Goal: Transaction & Acquisition: Purchase product/service

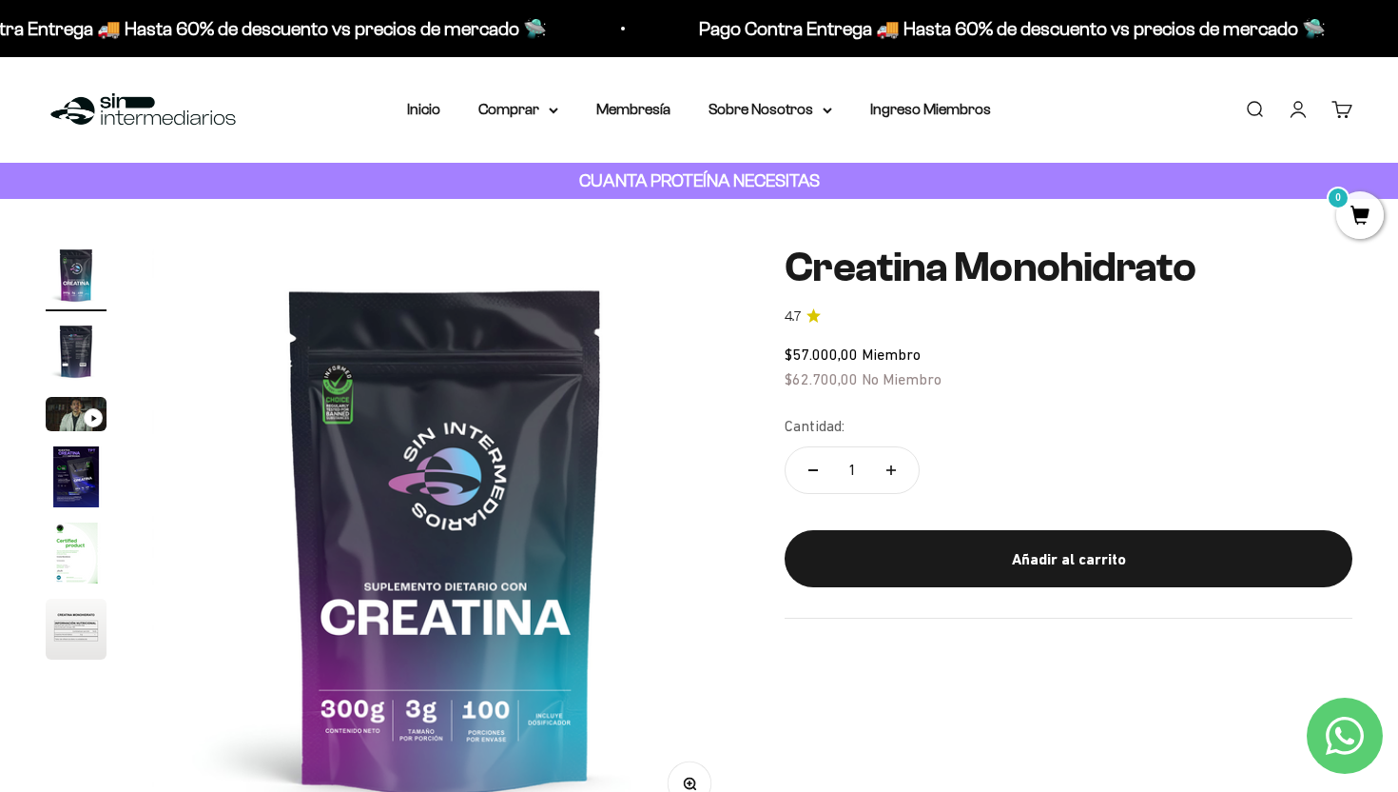
click at [97, 405] on img "Ir al artículo 3" at bounding box center [76, 414] width 61 height 34
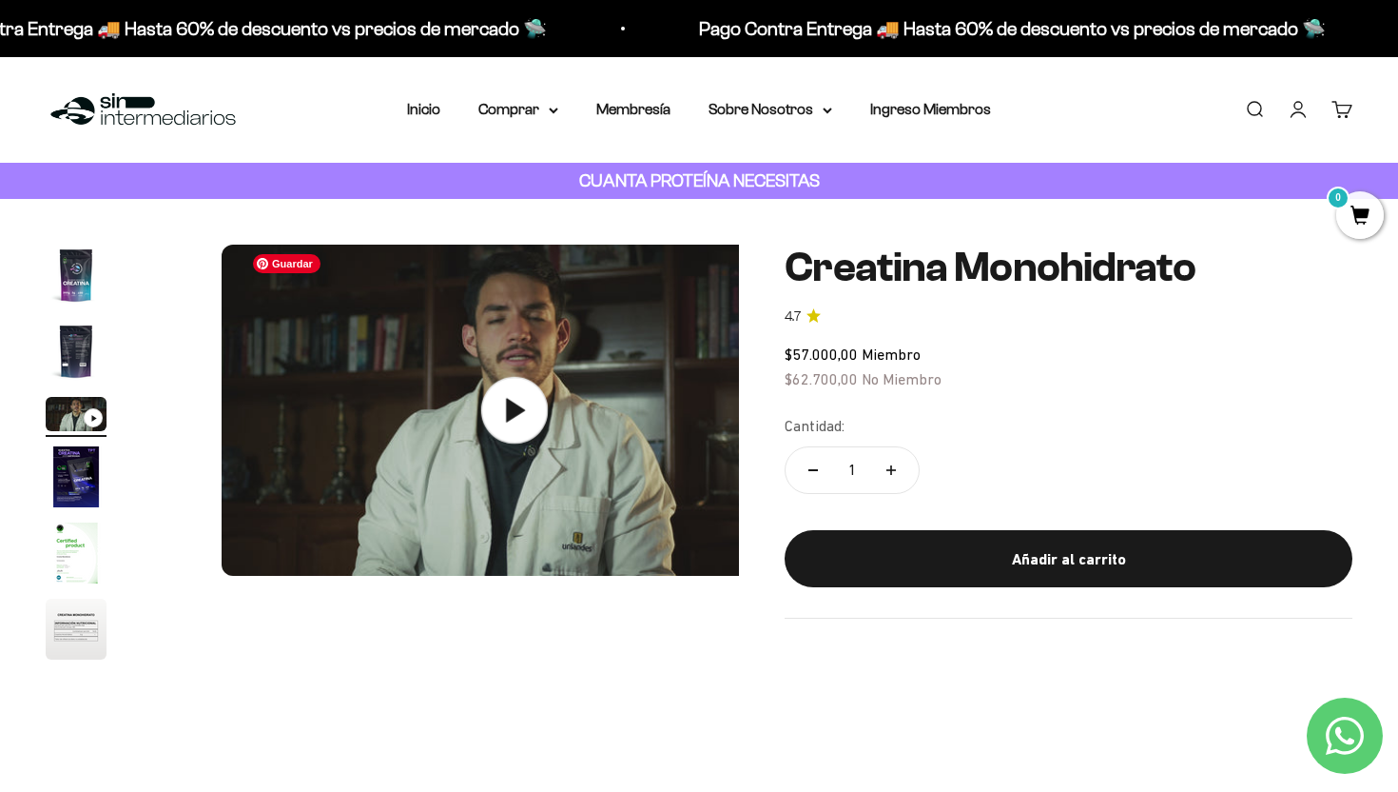
scroll to position [0, 1220]
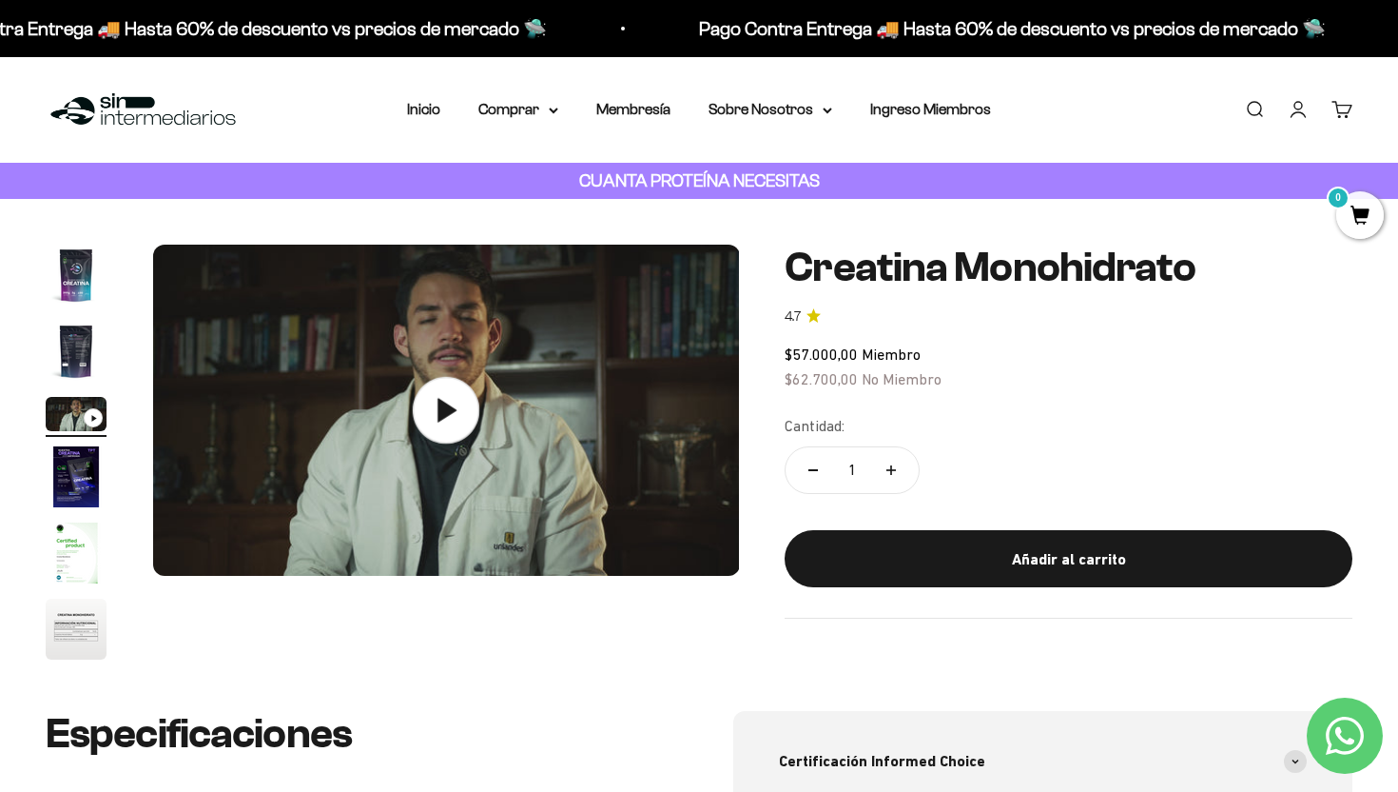
click at [452, 408] on icon at bounding box center [447, 410] width 19 height 24
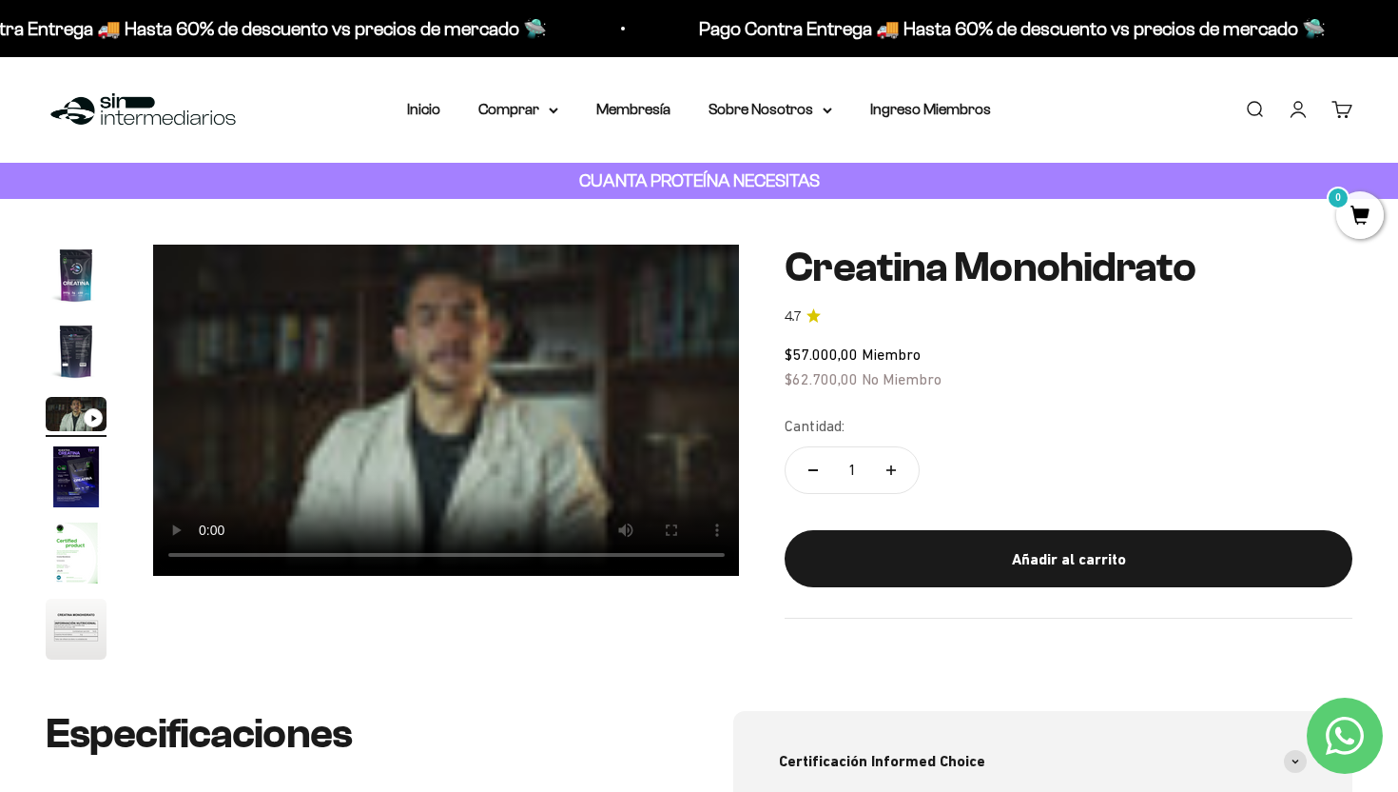
scroll to position [0, 0]
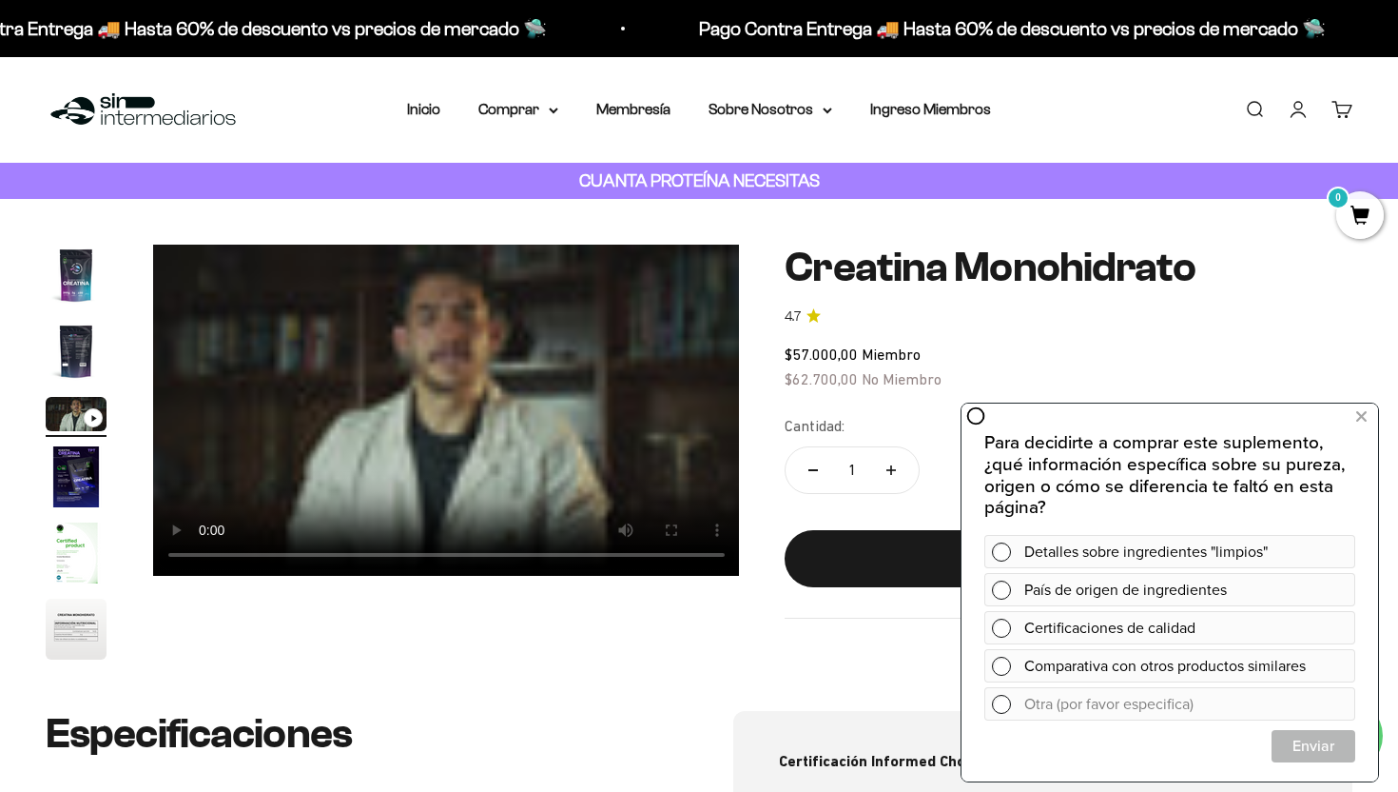
click at [1300, 114] on link "Iniciar sesión" at bounding box center [1298, 109] width 21 height 21
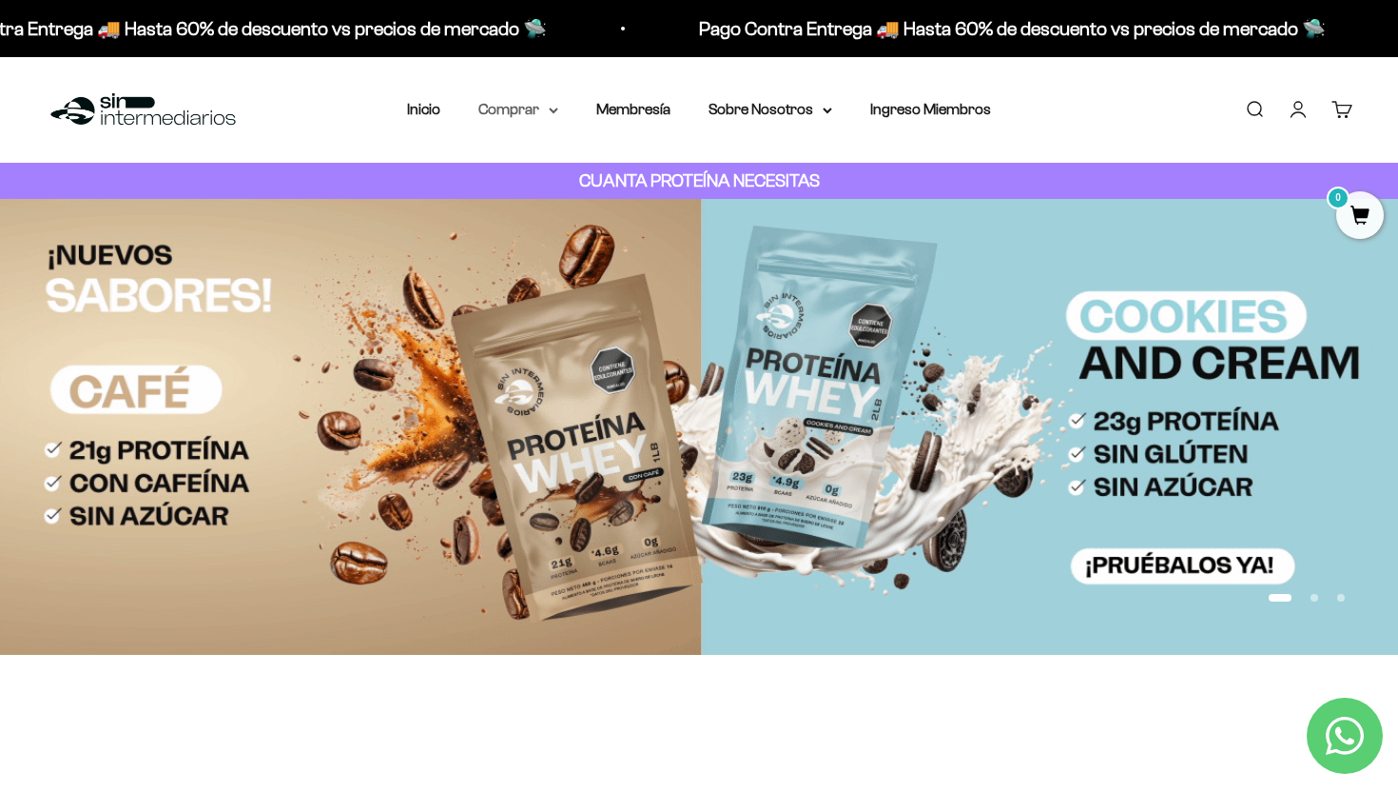
click at [551, 112] on icon at bounding box center [554, 111] width 10 height 7
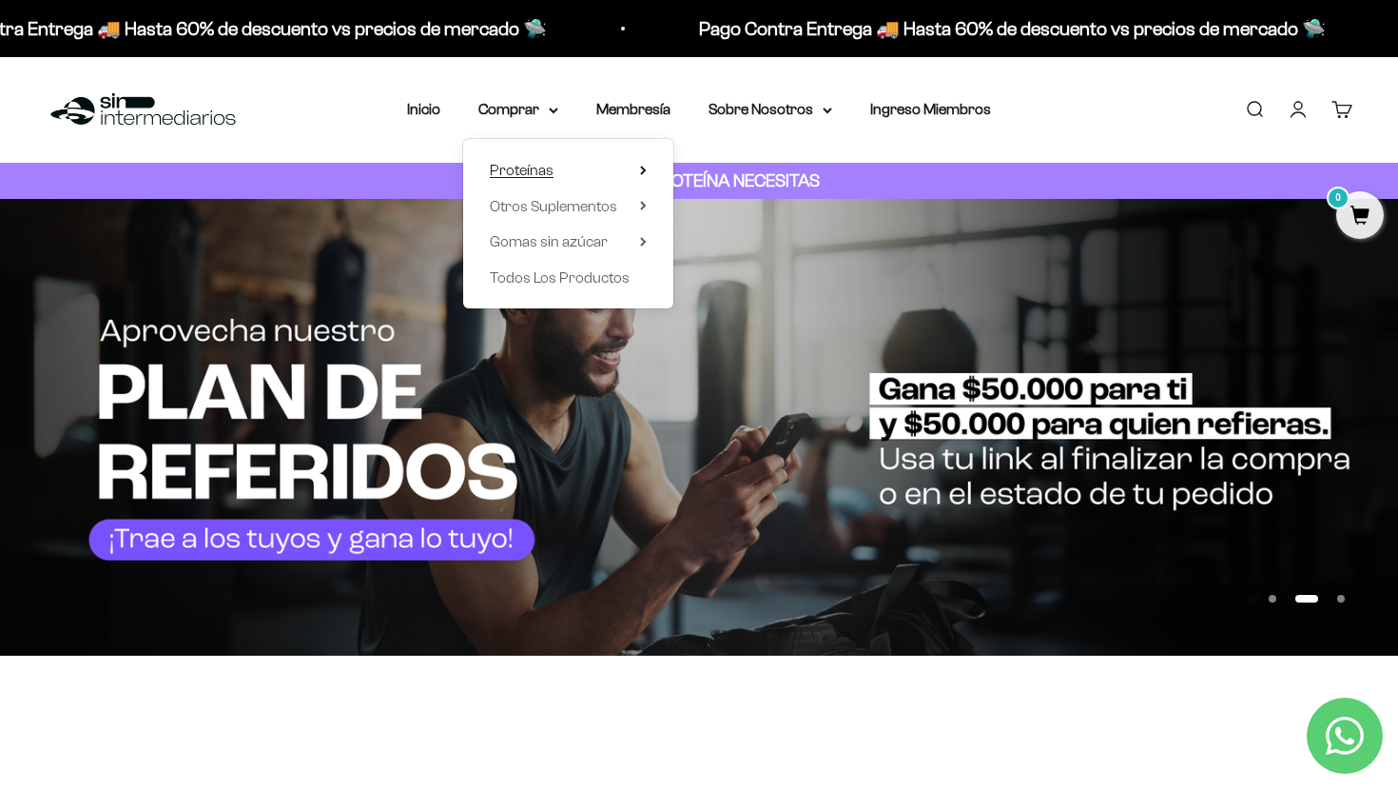
click at [530, 170] on span "Proteínas" at bounding box center [522, 170] width 64 height 16
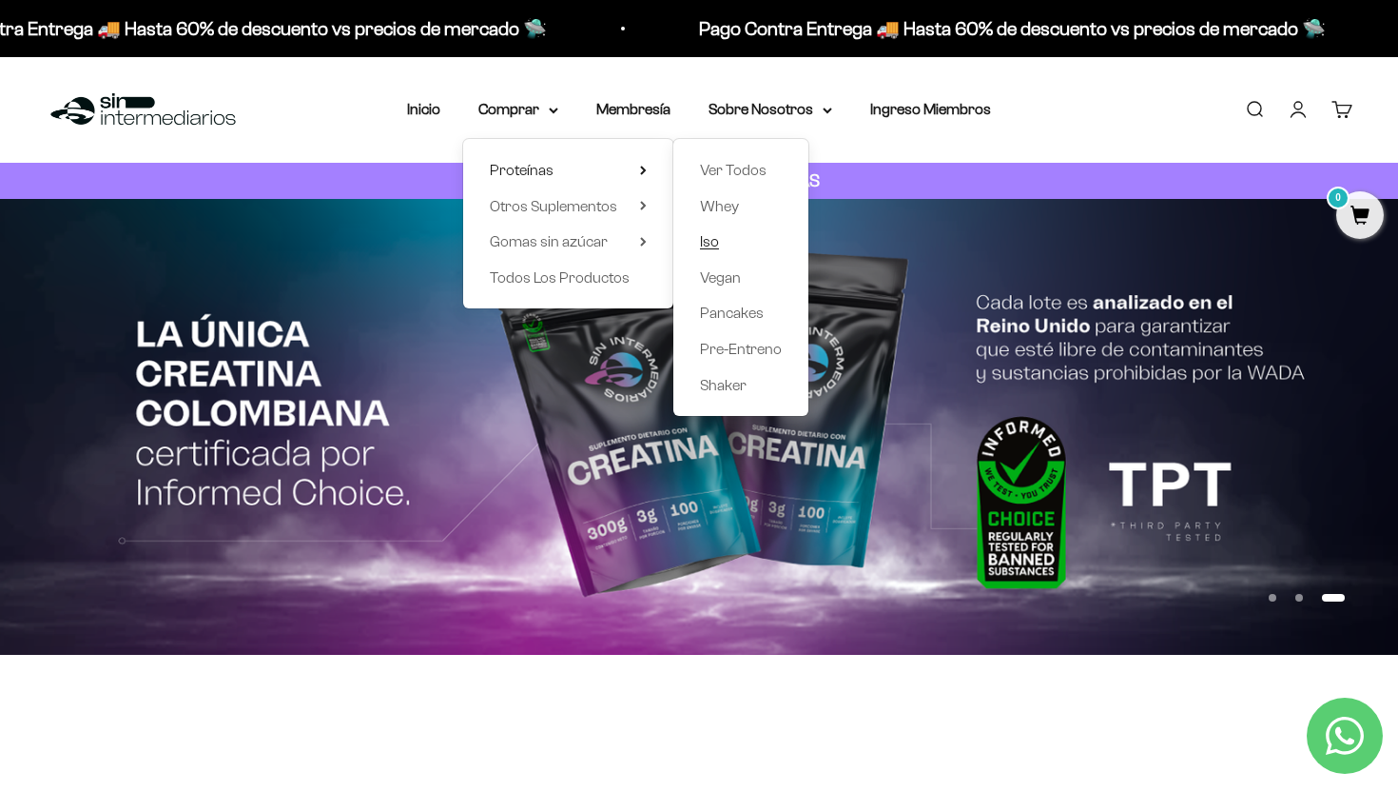
click at [712, 243] on span "Iso" at bounding box center [709, 241] width 19 height 16
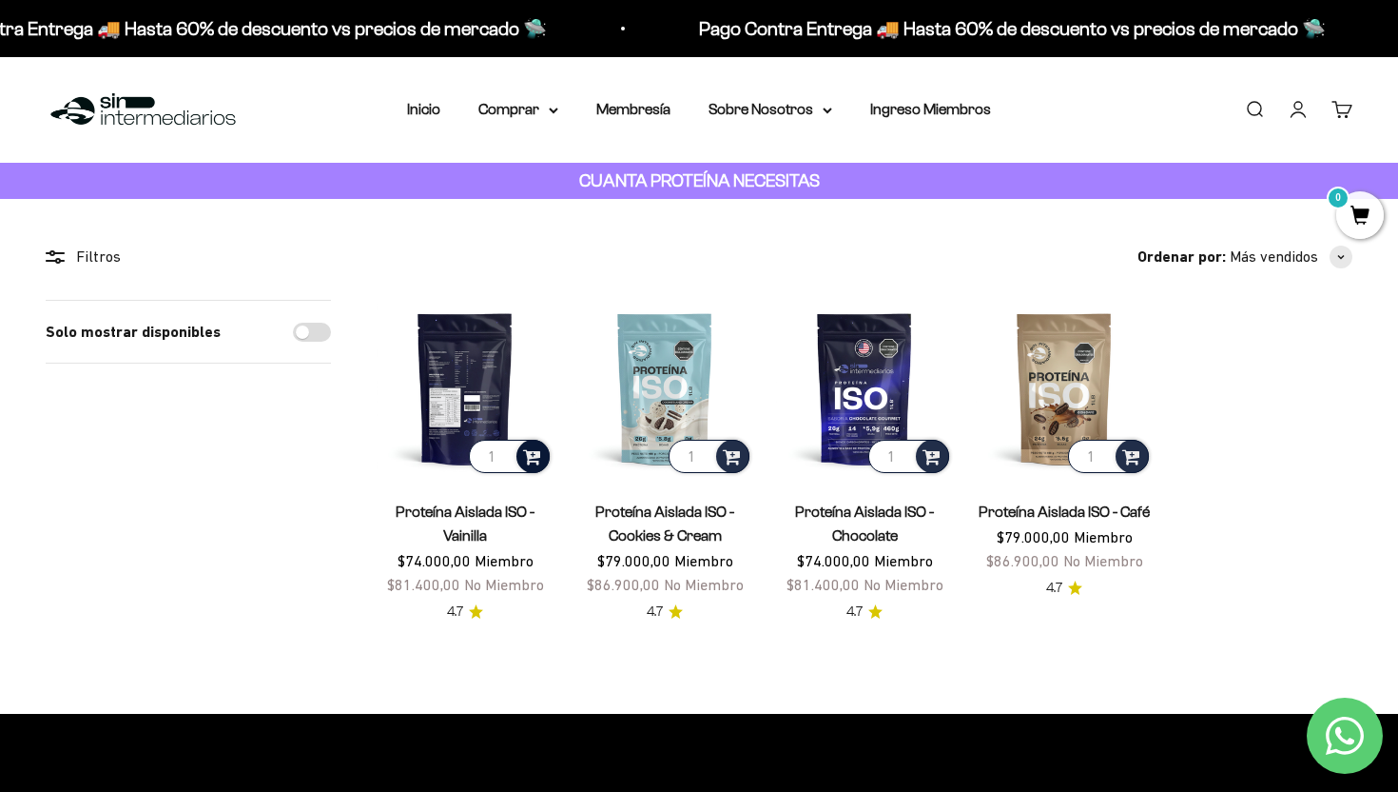
click at [535, 456] on span at bounding box center [532, 455] width 18 height 22
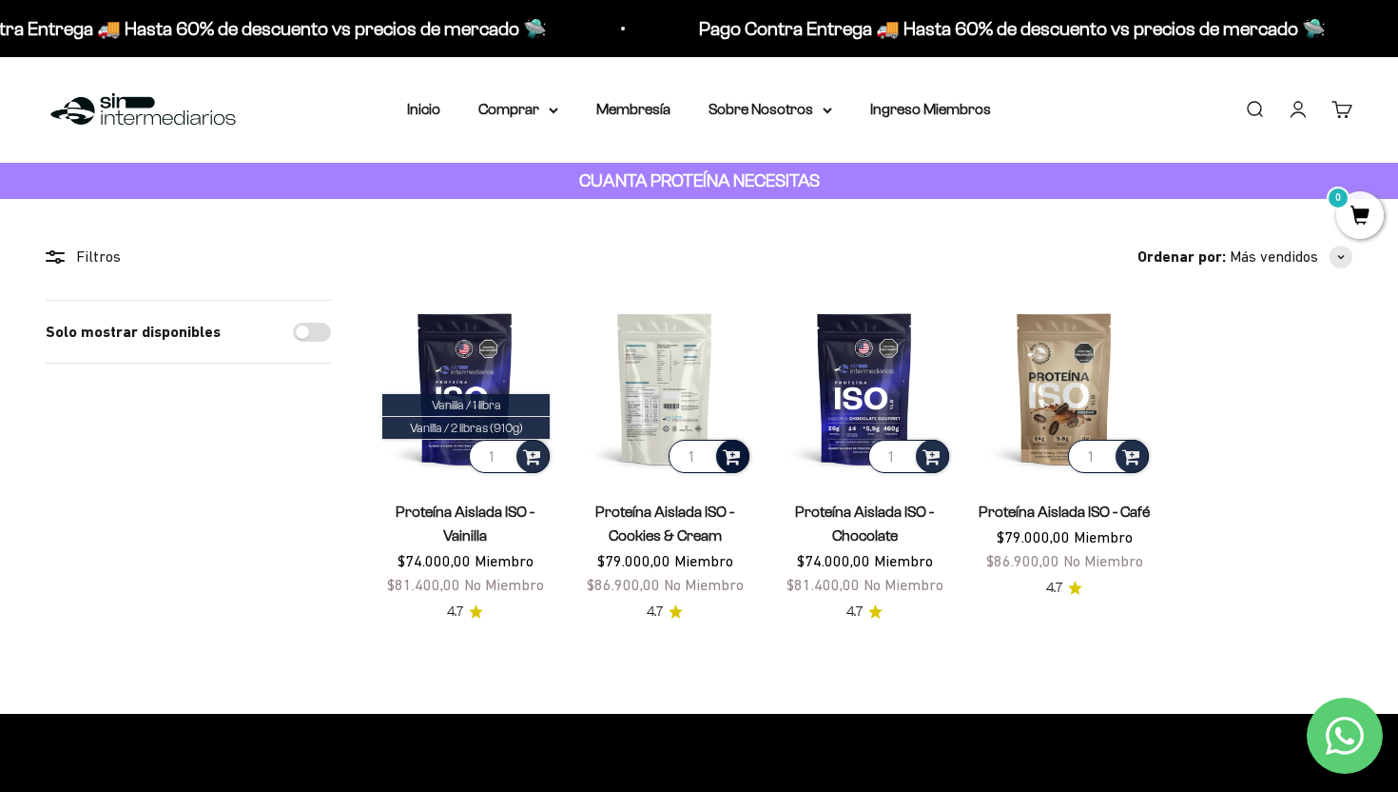
click at [732, 459] on span at bounding box center [732, 455] width 18 height 22
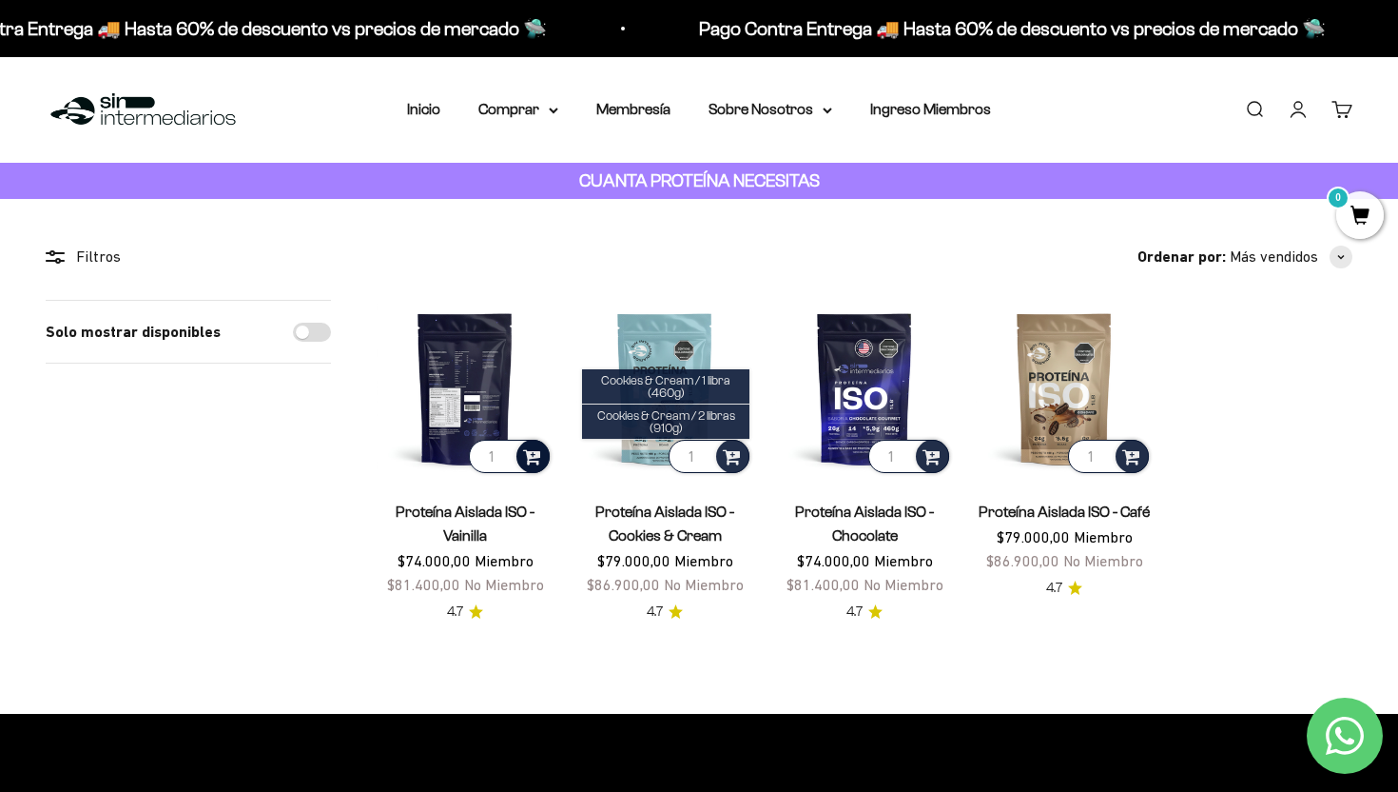
click at [540, 452] on div at bounding box center [533, 456] width 33 height 33
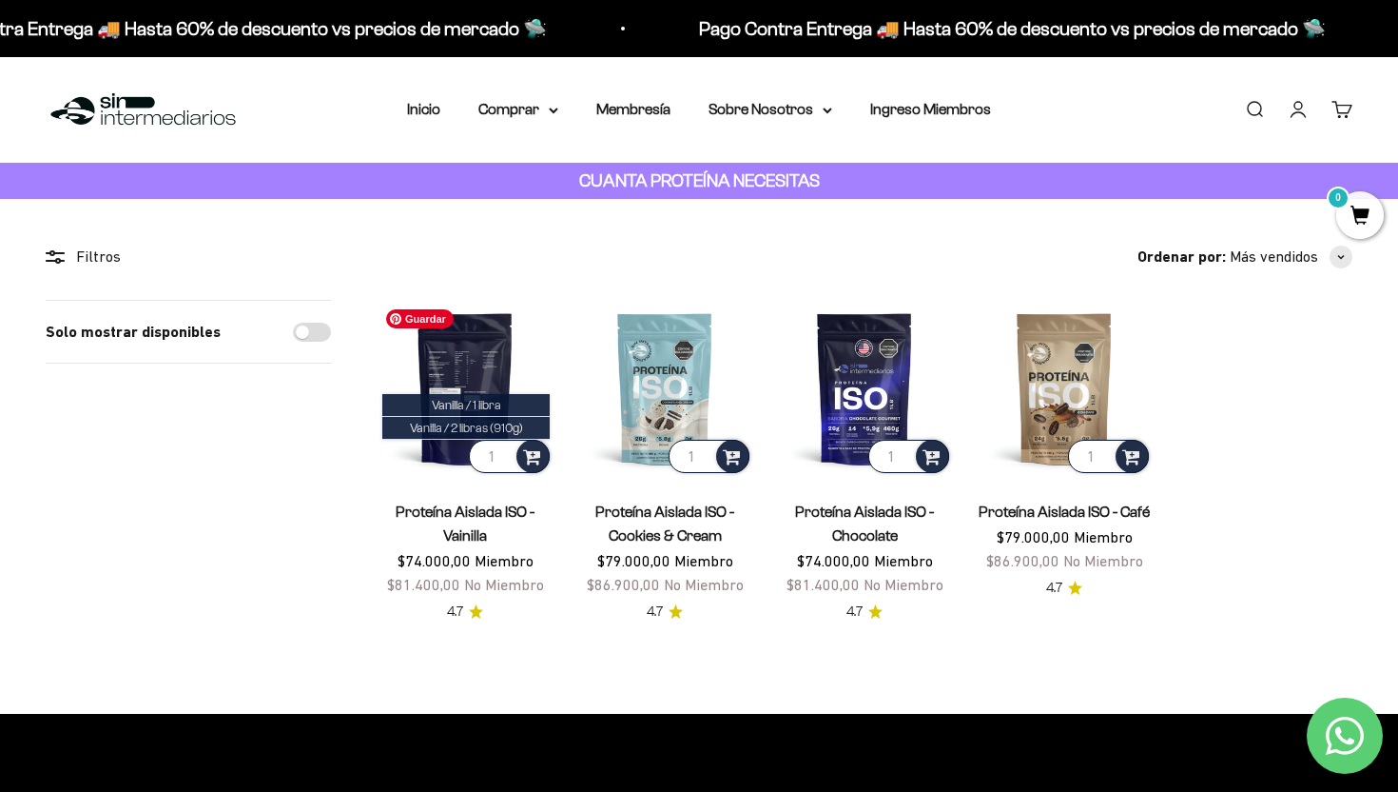
click at [472, 316] on img at bounding box center [465, 388] width 177 height 177
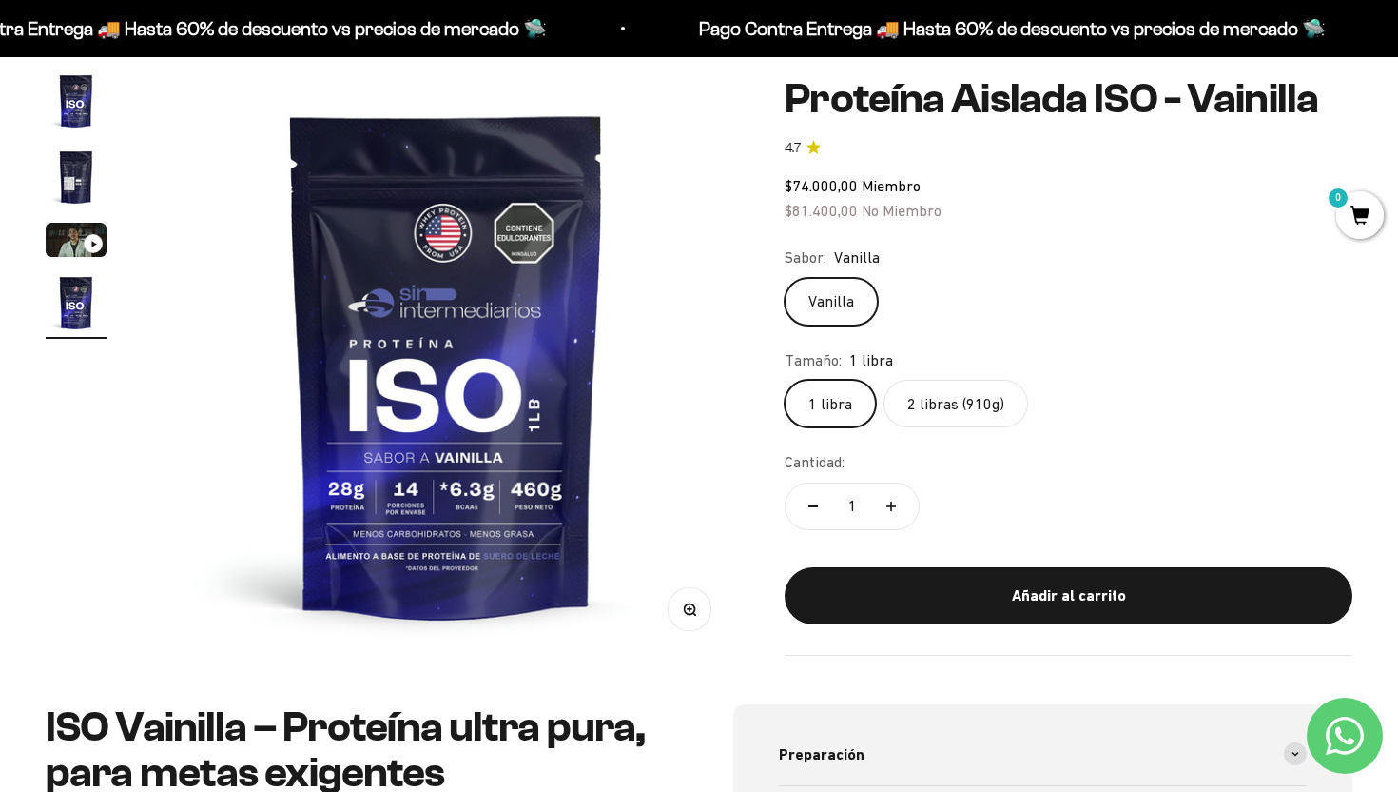
click at [973, 402] on label "2 libras (910g)" at bounding box center [956, 404] width 145 height 48
click at [785, 380] on input "2 libras (910g)" at bounding box center [784, 379] width 1 height 1
click at [855, 410] on label "1 libra" at bounding box center [830, 404] width 91 height 48
click at [785, 380] on input "1 libra" at bounding box center [784, 379] width 1 height 1
click at [912, 408] on label "2 libras (910g)" at bounding box center [956, 404] width 145 height 48
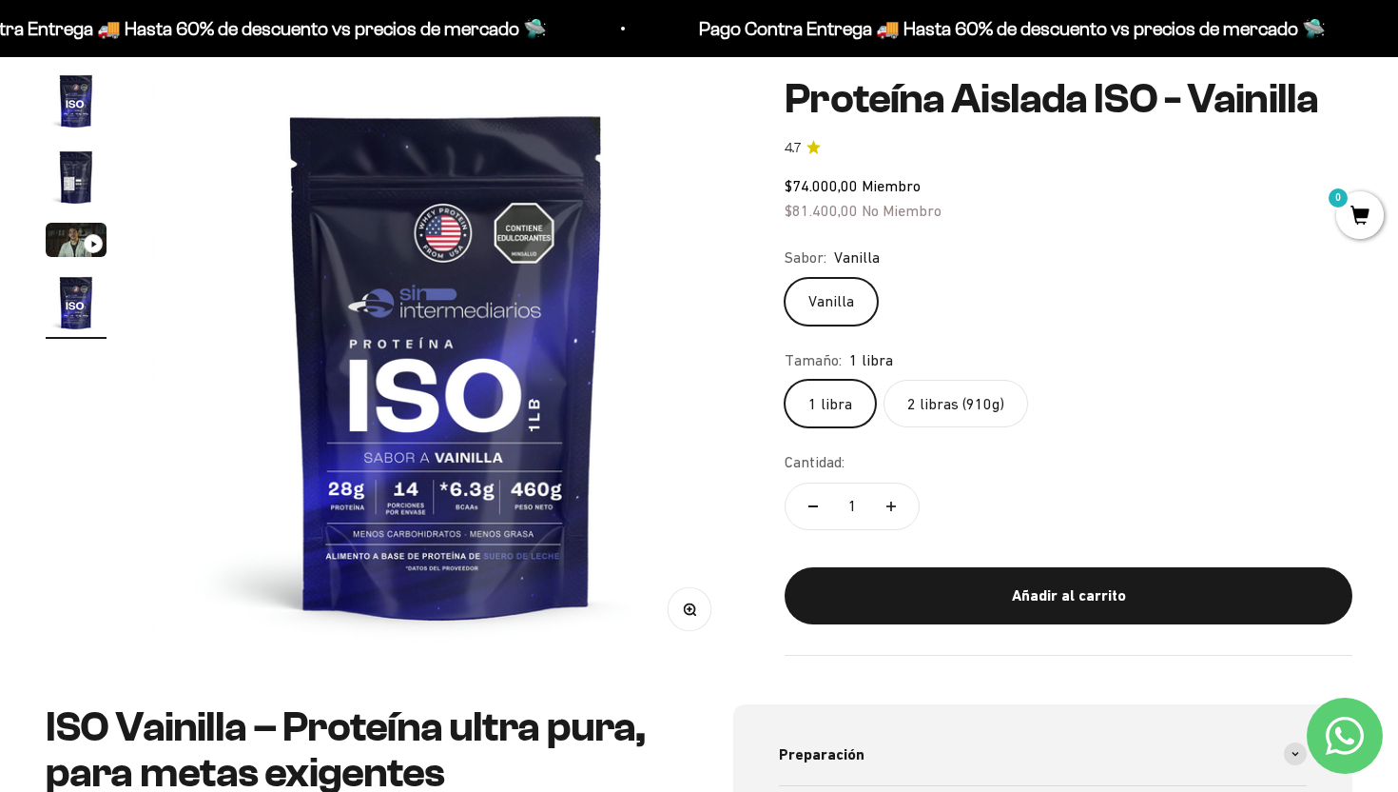
click at [785, 380] on input "2 libras (910g)" at bounding box center [784, 379] width 1 height 1
click at [859, 408] on label "1 libra" at bounding box center [830, 404] width 91 height 48
click at [785, 380] on input "1 libra" at bounding box center [784, 379] width 1 height 1
click at [909, 394] on label "2 libras (910g)" at bounding box center [956, 404] width 145 height 48
click at [785, 380] on input "2 libras (910g)" at bounding box center [784, 379] width 1 height 1
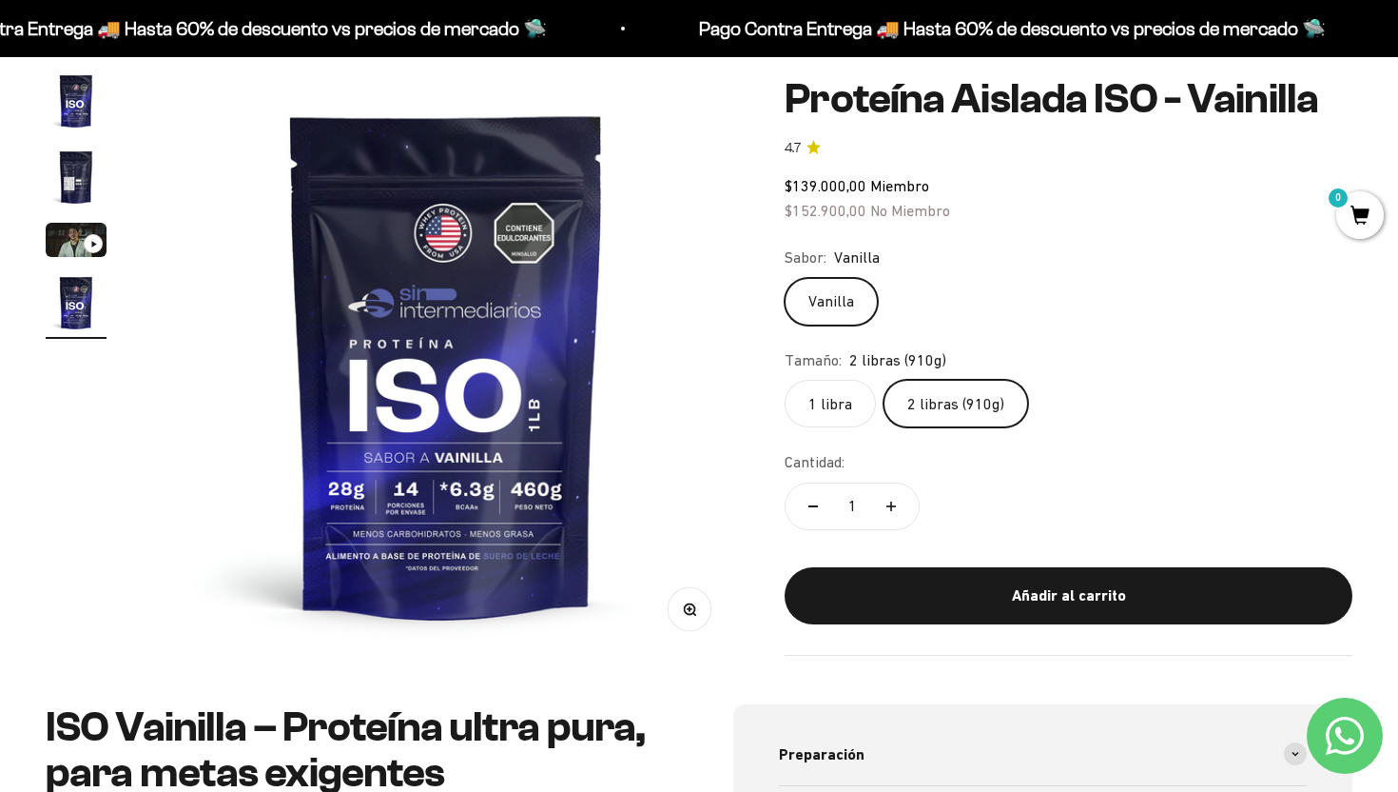
click at [830, 400] on label "1 libra" at bounding box center [830, 404] width 91 height 48
click at [785, 380] on input "1 libra" at bounding box center [784, 379] width 1 height 1
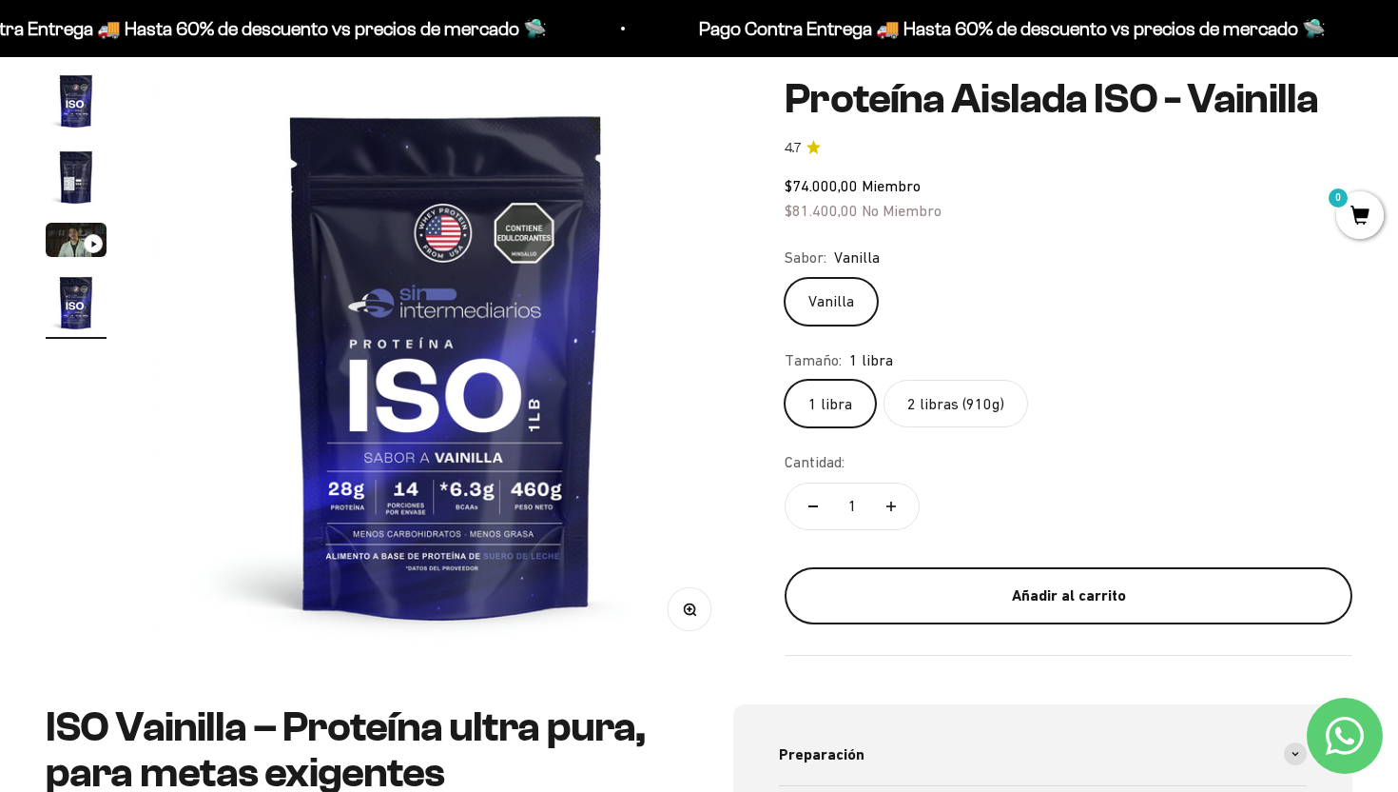
click at [993, 596] on div "Añadir al carrito" at bounding box center [1069, 595] width 492 height 25
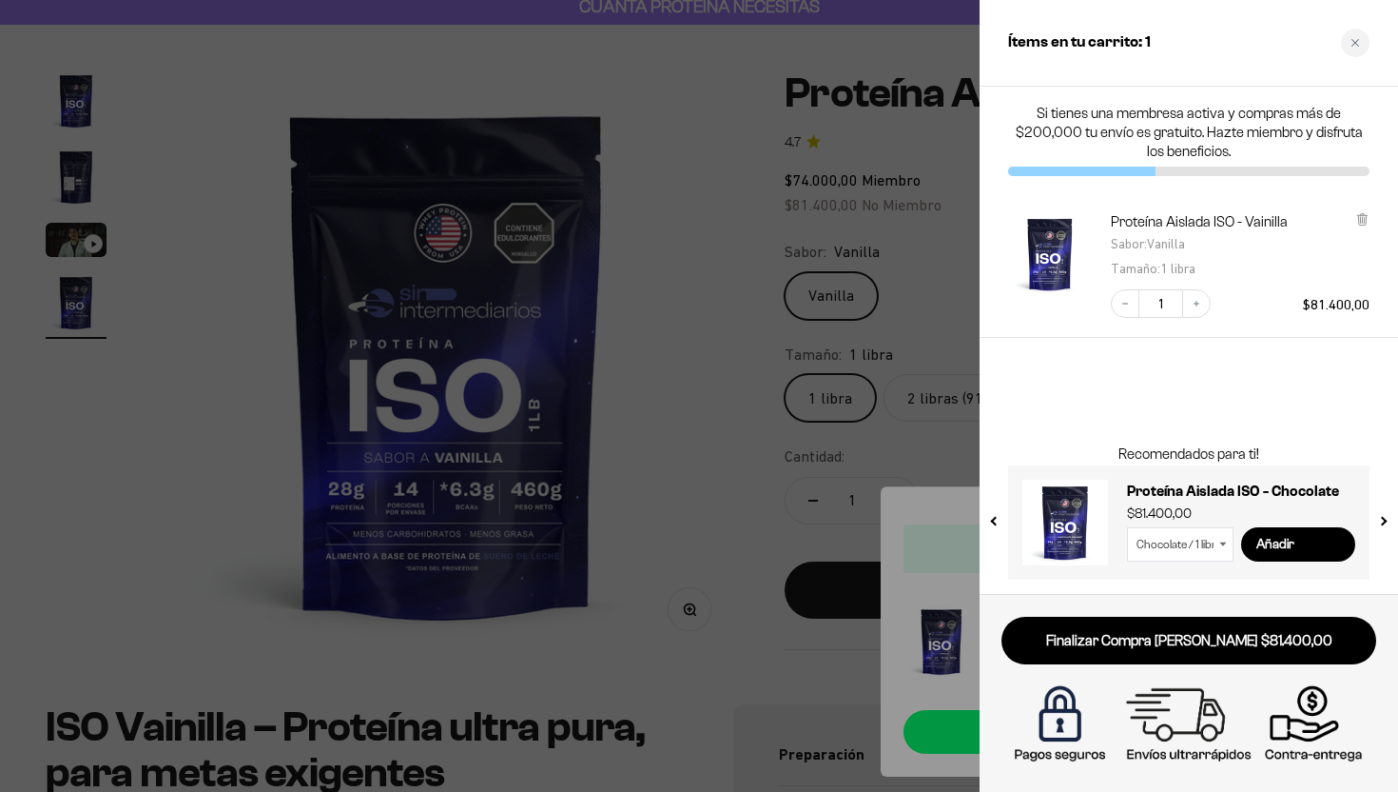
click at [682, 425] on div at bounding box center [699, 396] width 1398 height 792
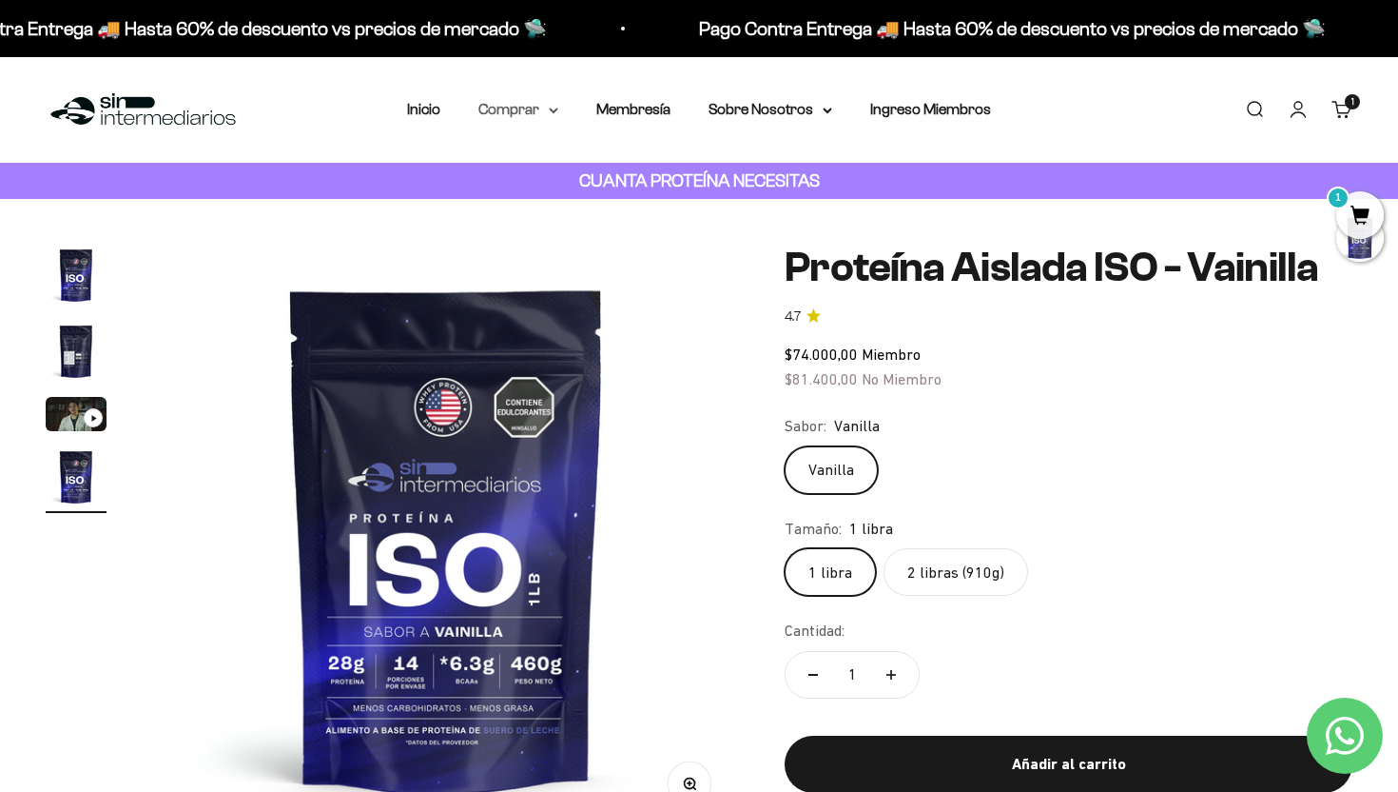
click at [550, 113] on icon at bounding box center [554, 111] width 10 height 7
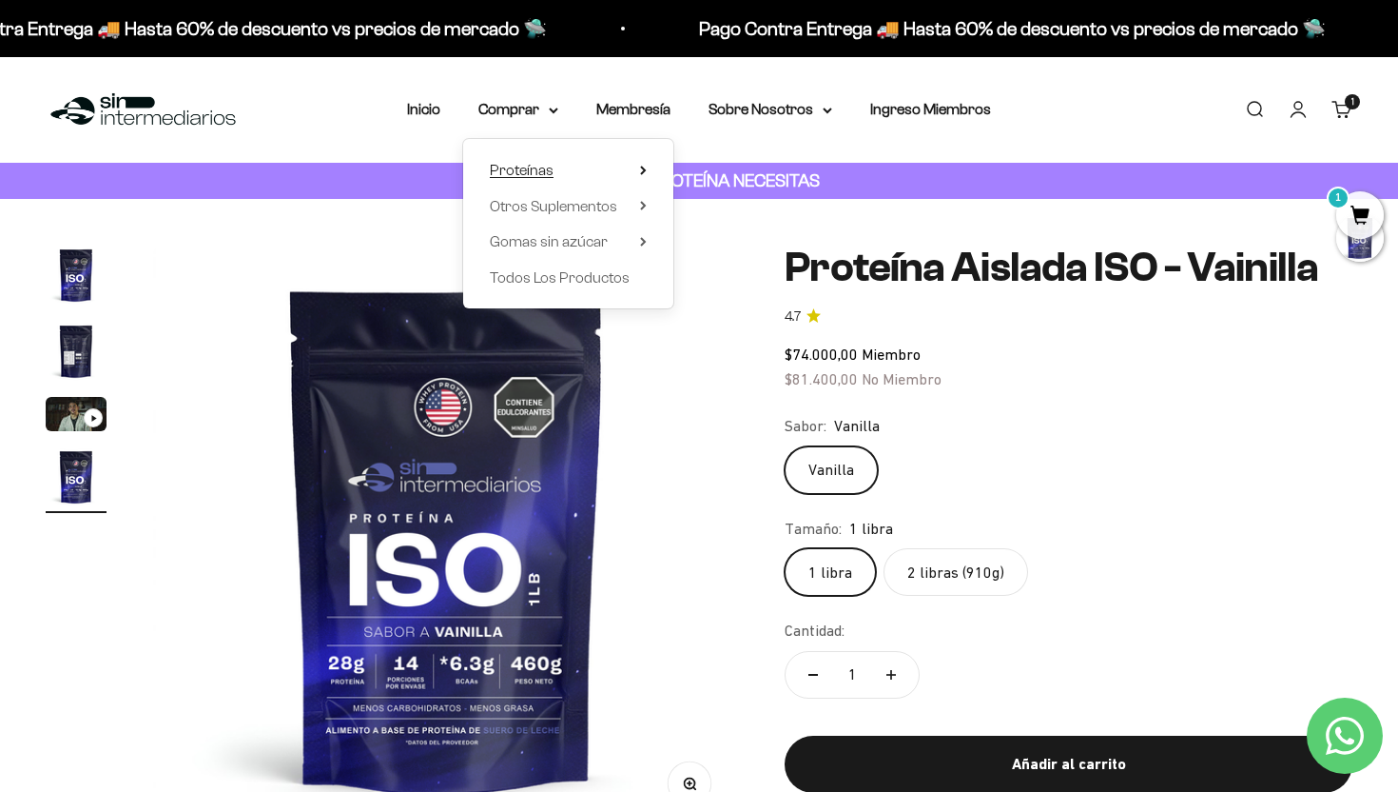
click at [637, 171] on summary "Proteínas" at bounding box center [568, 170] width 157 height 25
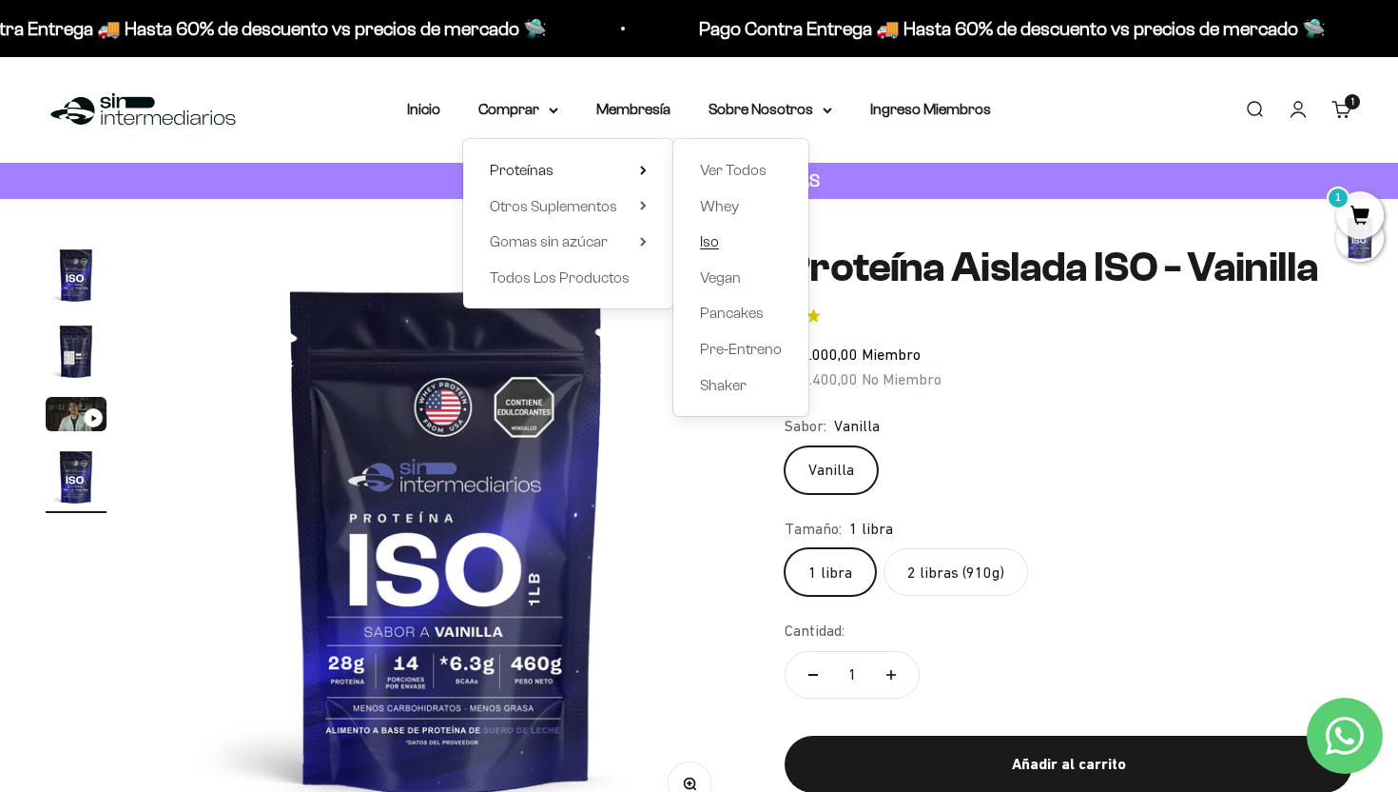
click at [717, 244] on span "Iso" at bounding box center [709, 241] width 19 height 16
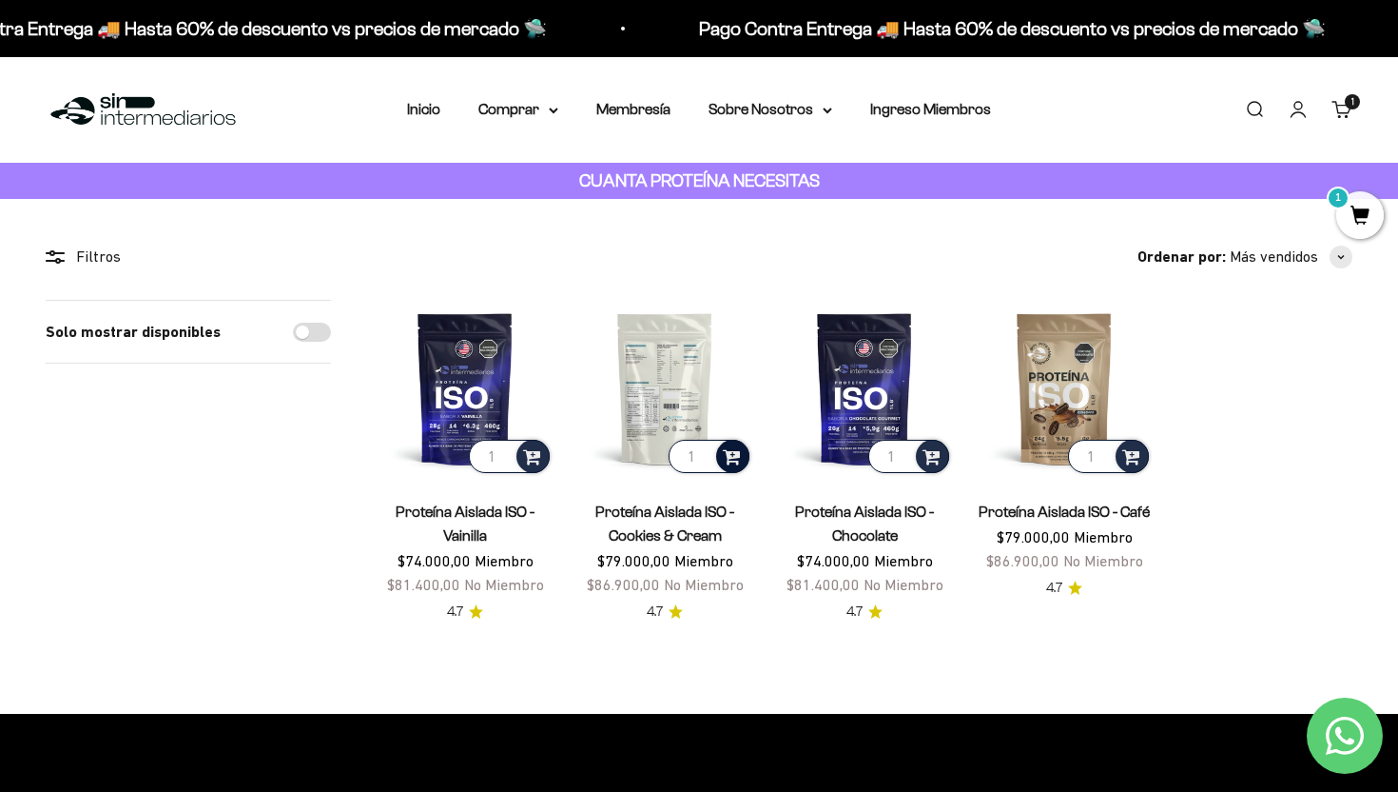
click at [732, 461] on span at bounding box center [732, 455] width 18 height 22
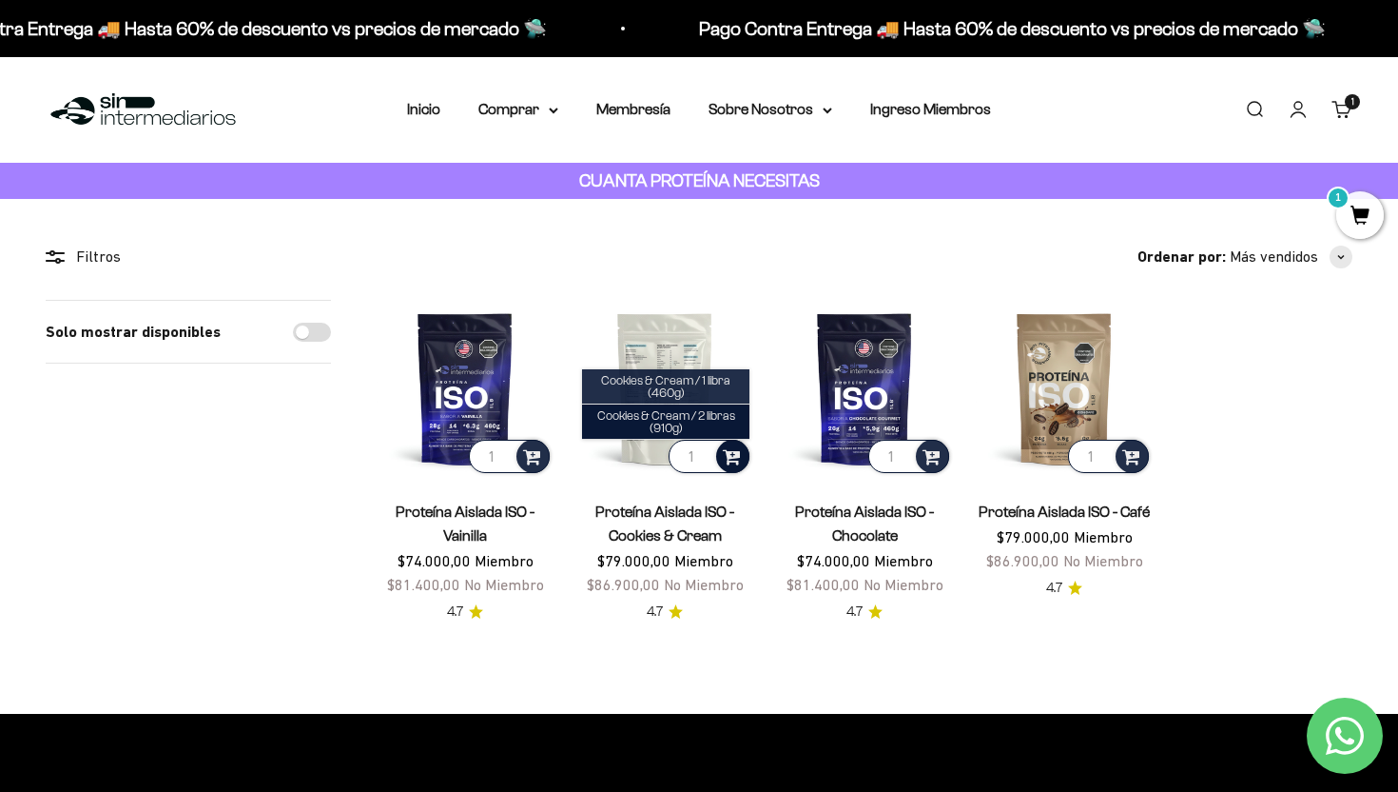
click at [678, 381] on span "Cookies & Cream / 1 libra (460g)" at bounding box center [665, 386] width 129 height 27
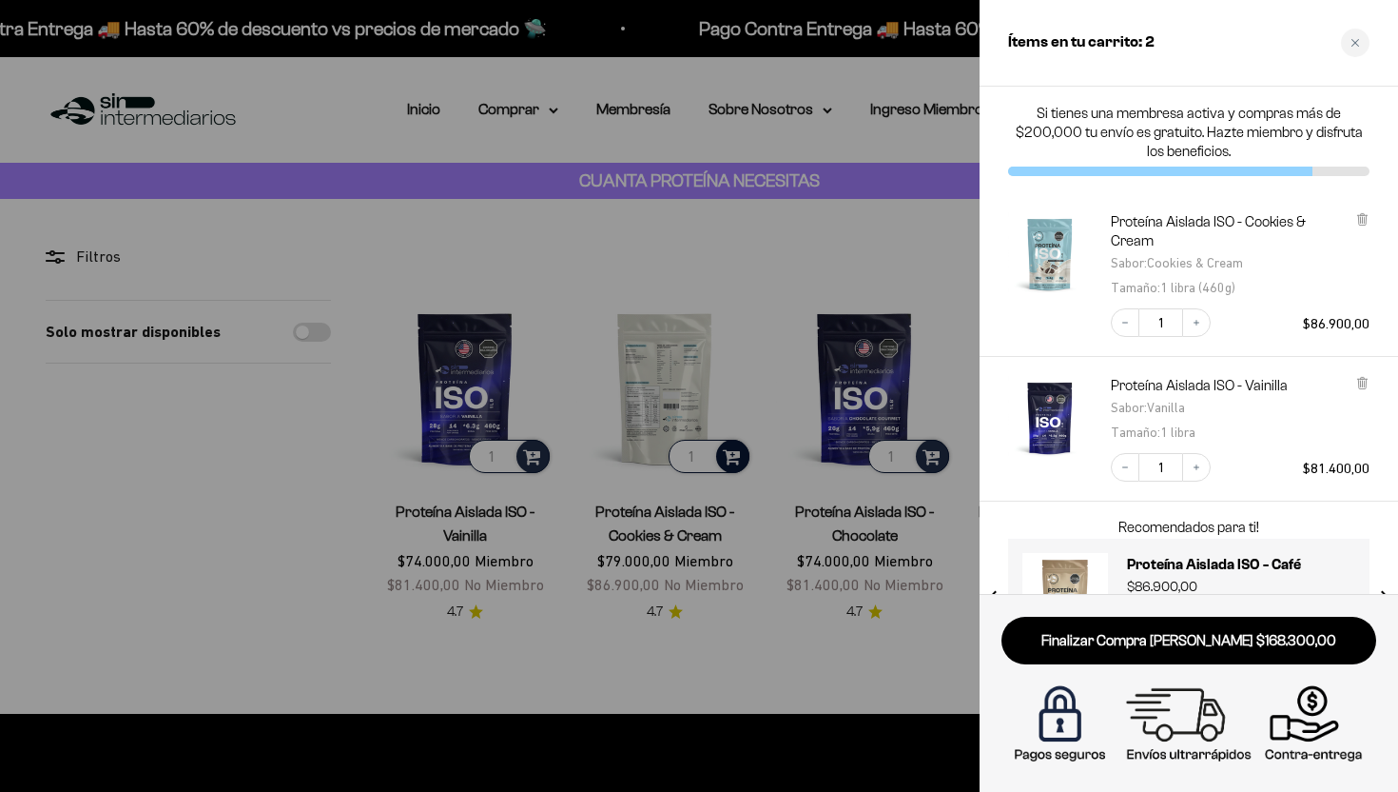
scroll to position [74, 0]
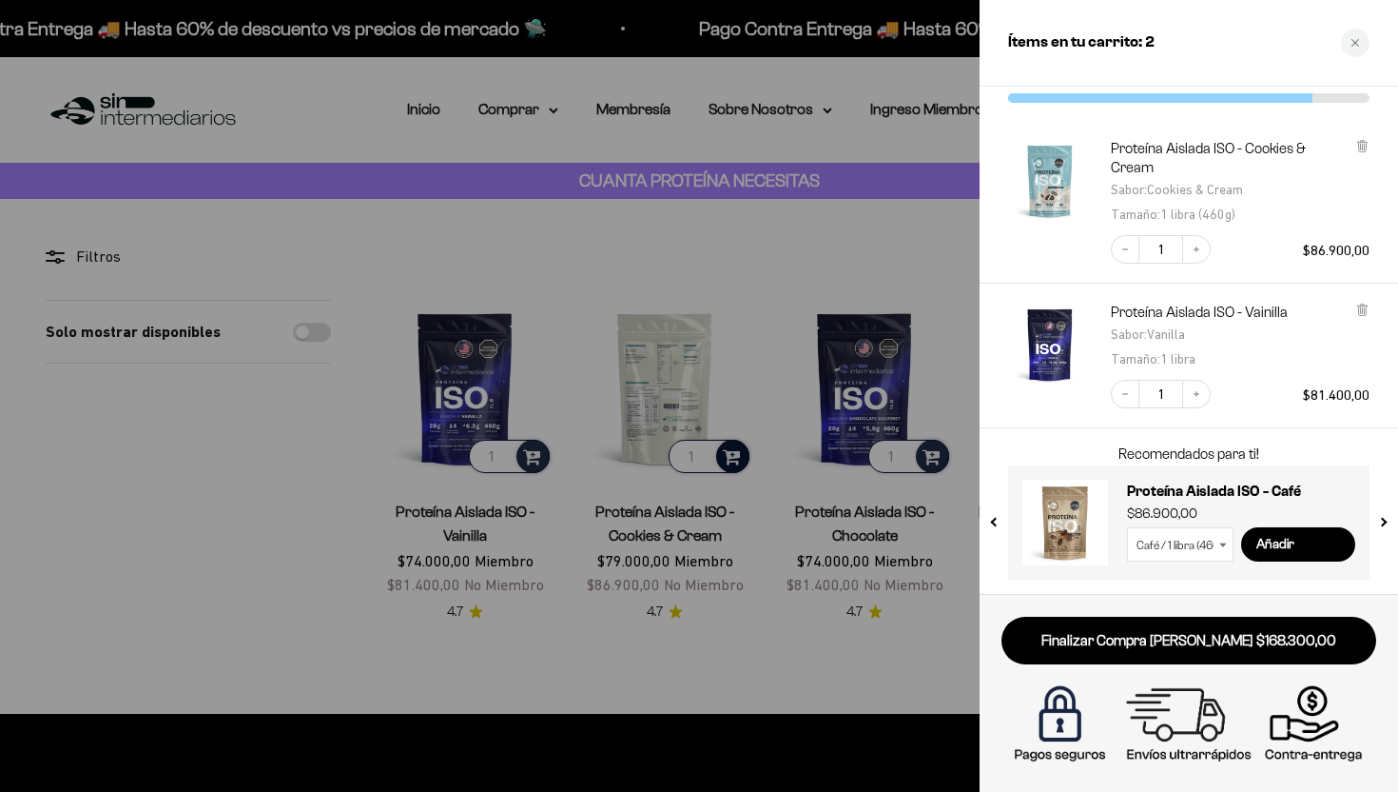
click at [318, 490] on div at bounding box center [699, 396] width 1398 height 792
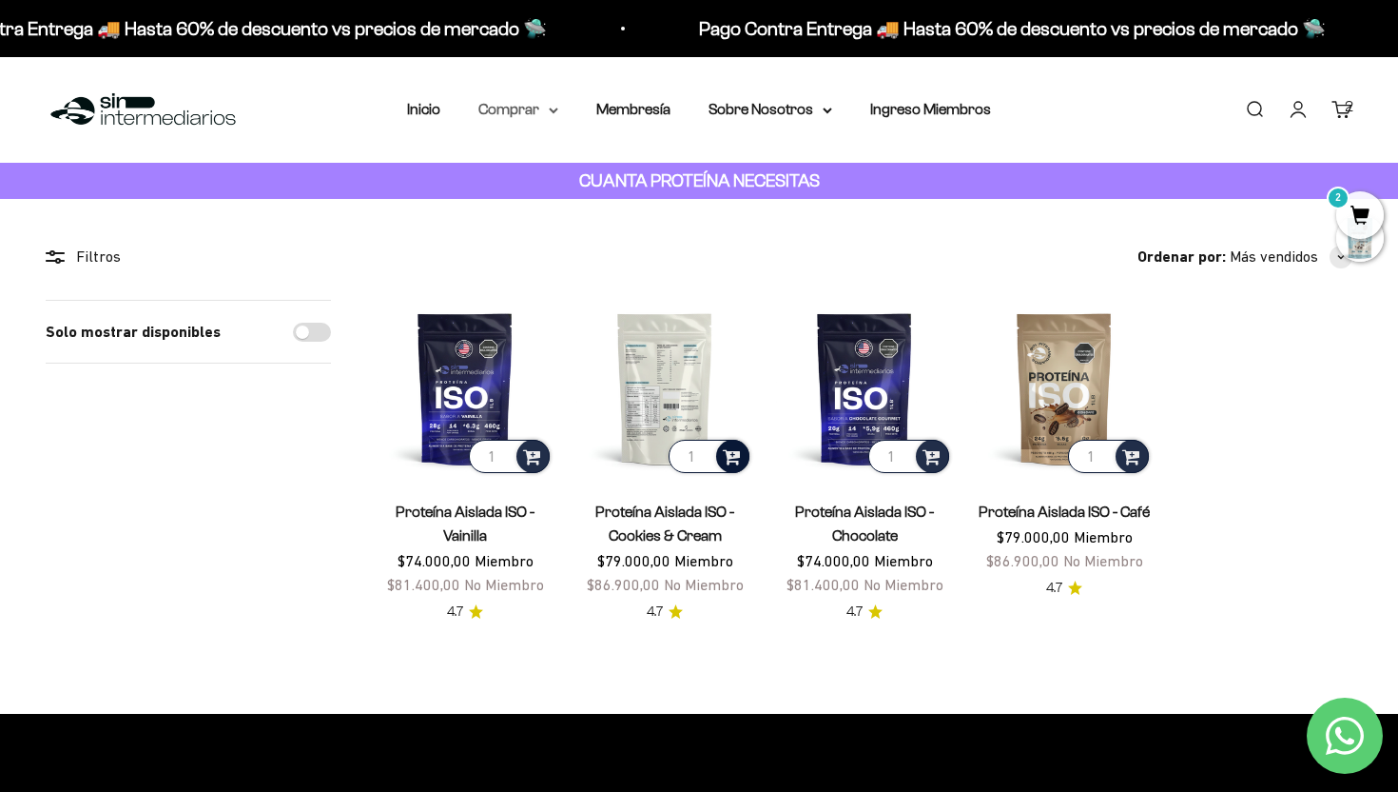
click at [553, 111] on icon at bounding box center [554, 110] width 8 height 4
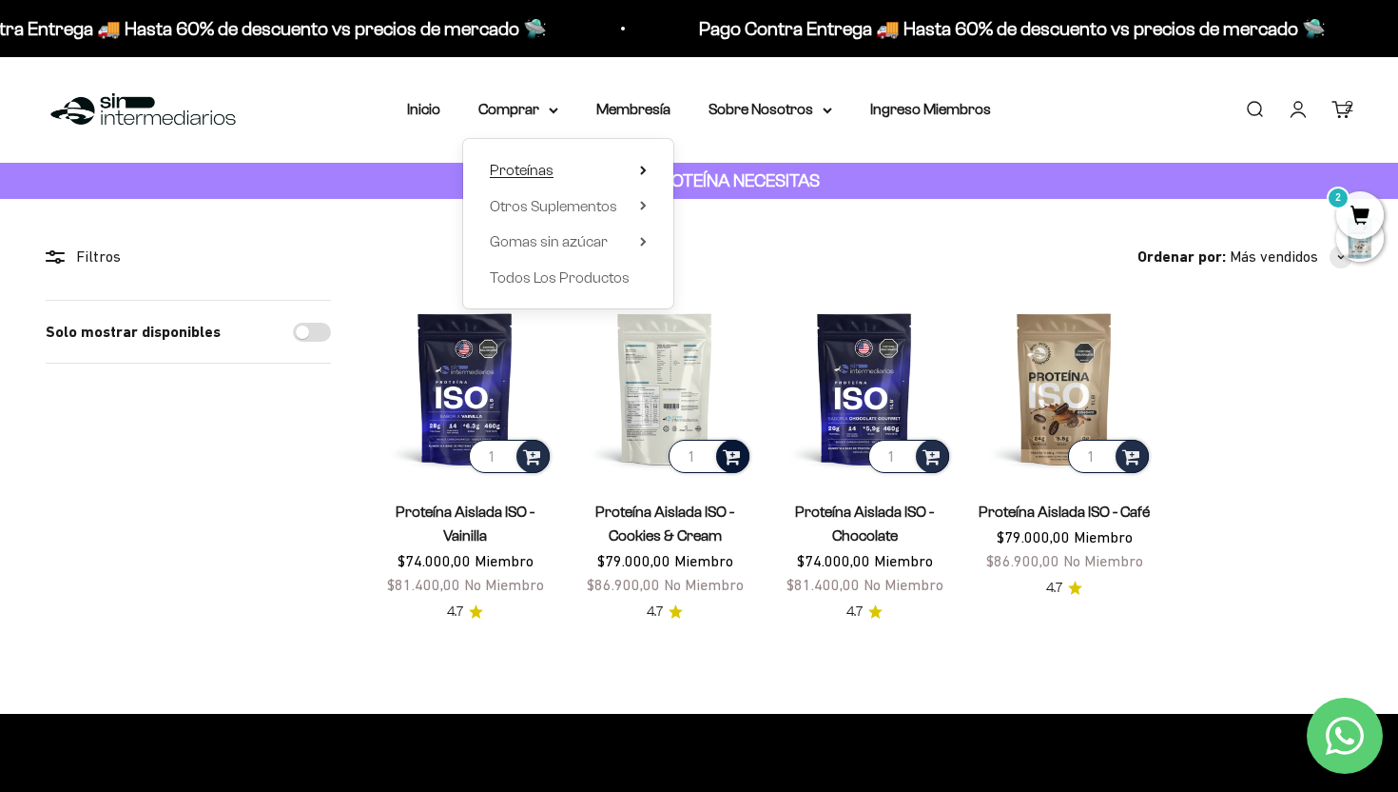
click at [645, 167] on icon at bounding box center [643, 171] width 7 height 10
click at [539, 211] on span "Otros Suplementos" at bounding box center [553, 206] width 127 height 16
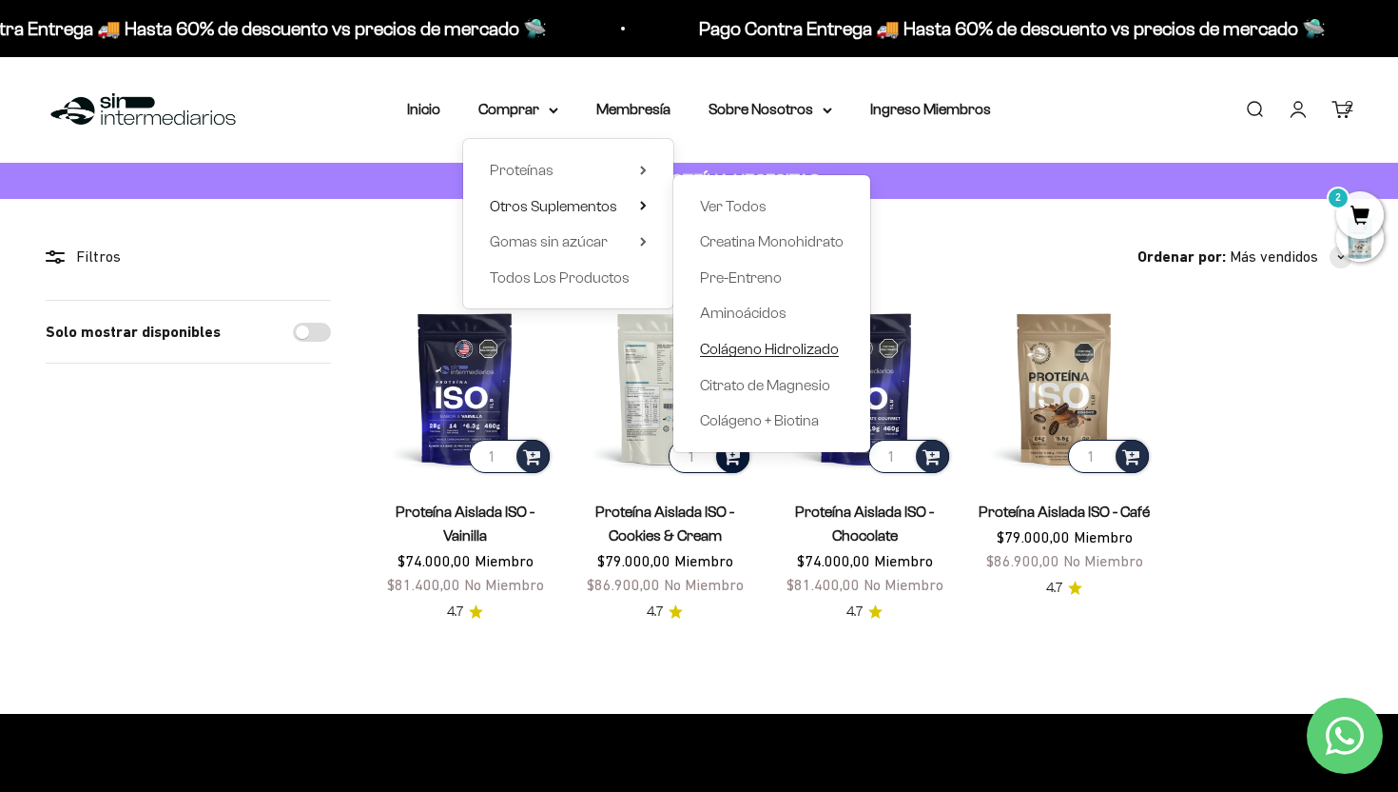
click at [763, 348] on span "Colágeno Hidrolizado" at bounding box center [769, 349] width 139 height 16
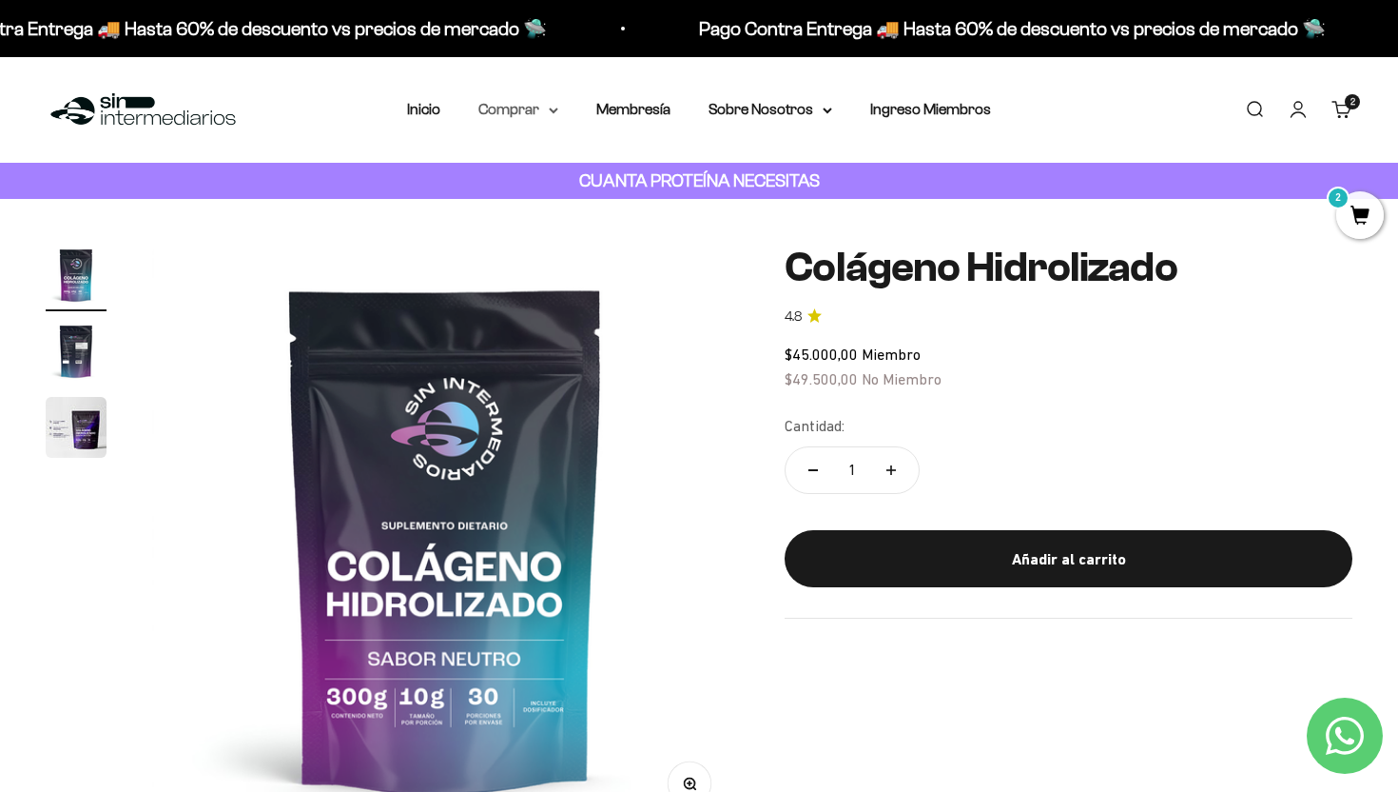
click at [552, 110] on icon at bounding box center [554, 110] width 8 height 4
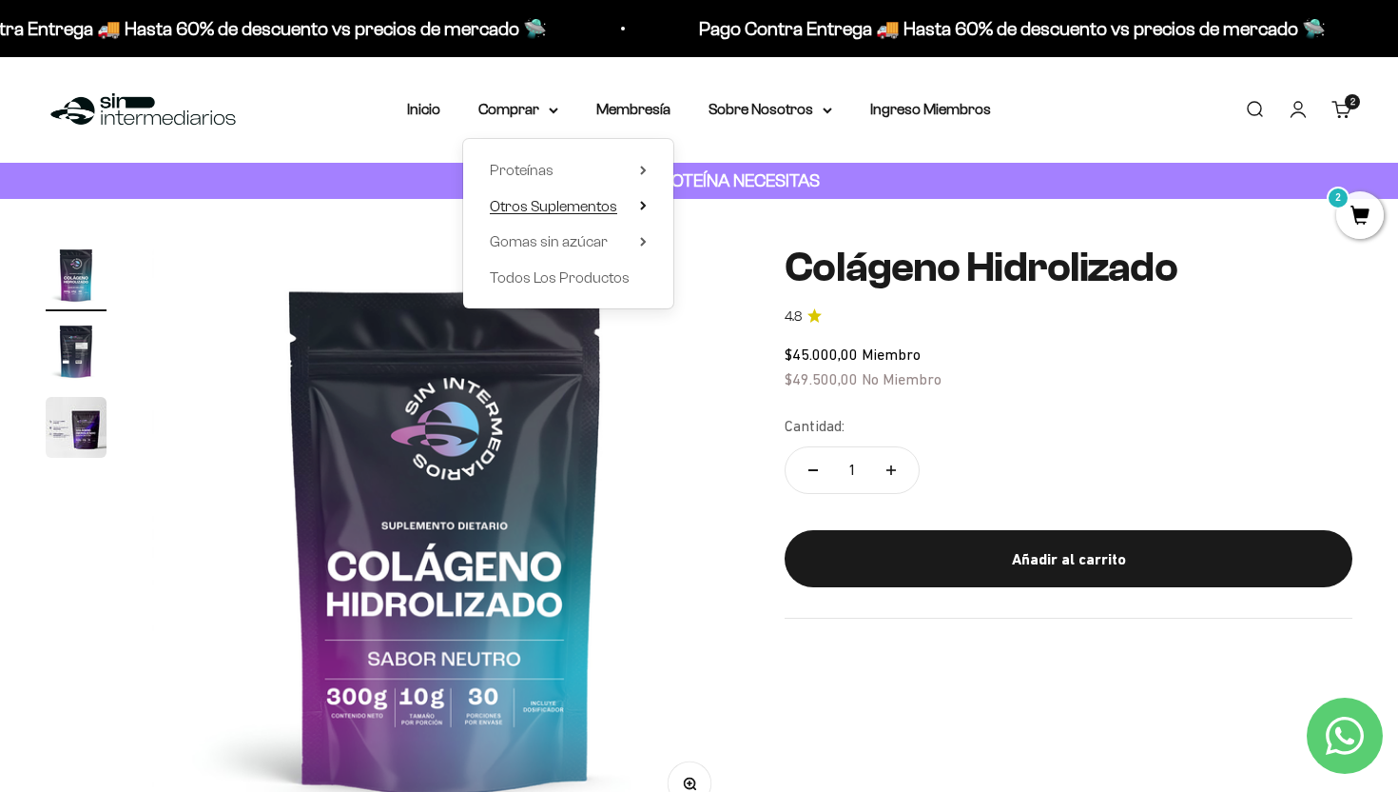
click at [538, 200] on span "Otros Suplementos" at bounding box center [553, 206] width 127 height 16
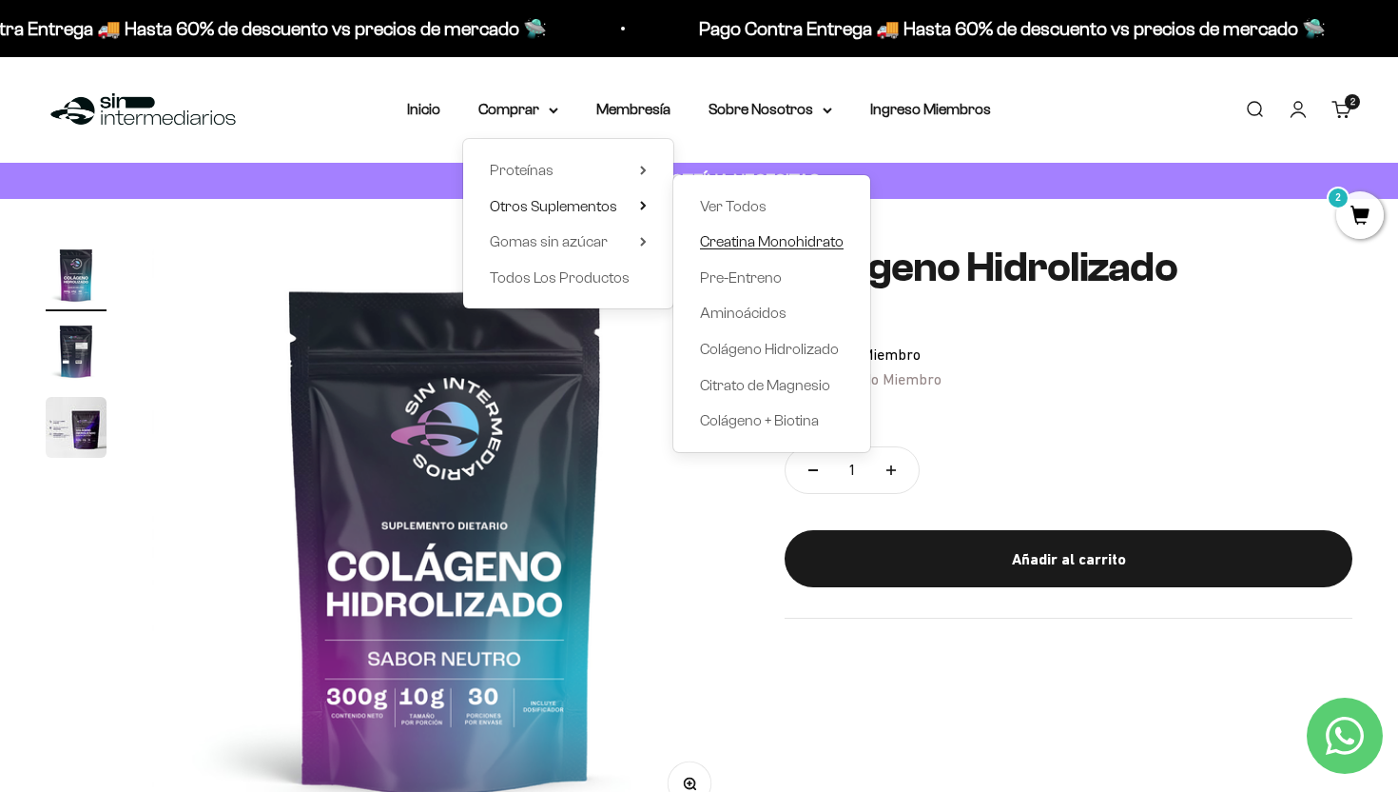
click at [740, 246] on span "Creatina Monohidrato" at bounding box center [772, 241] width 144 height 16
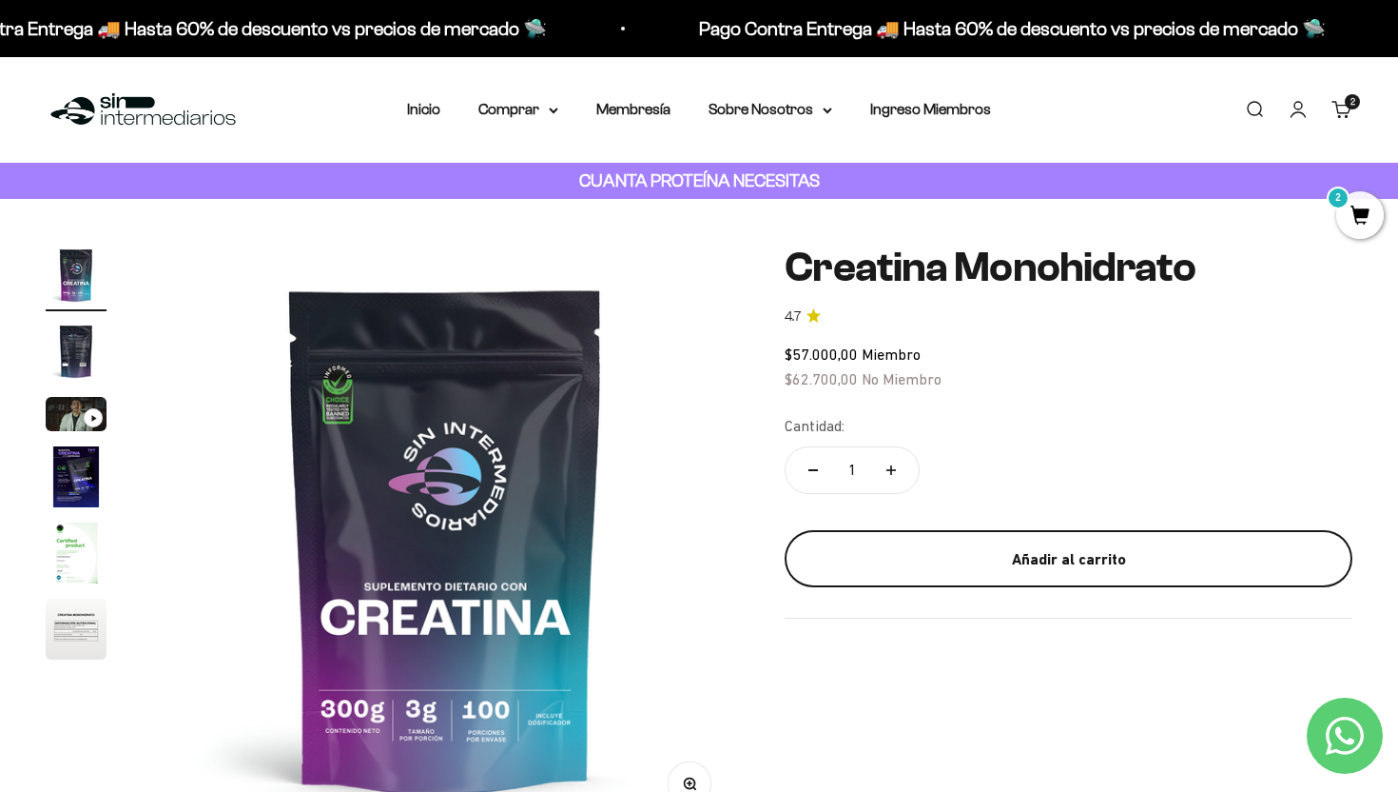
click at [971, 561] on div "Añadir al carrito" at bounding box center [1069, 559] width 492 height 25
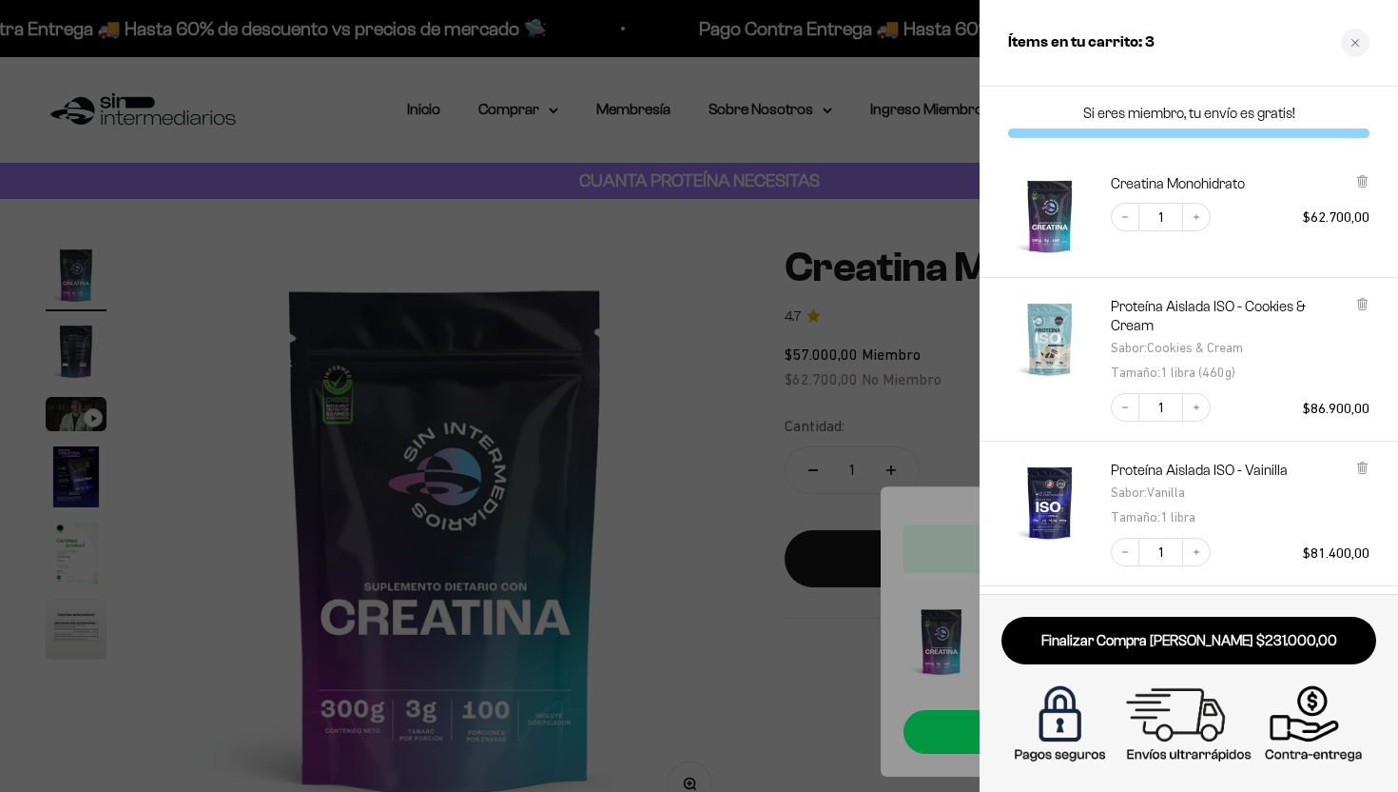
click at [1235, 114] on p "Si eres miembro, tu envío es gratis!" at bounding box center [1189, 113] width 362 height 19
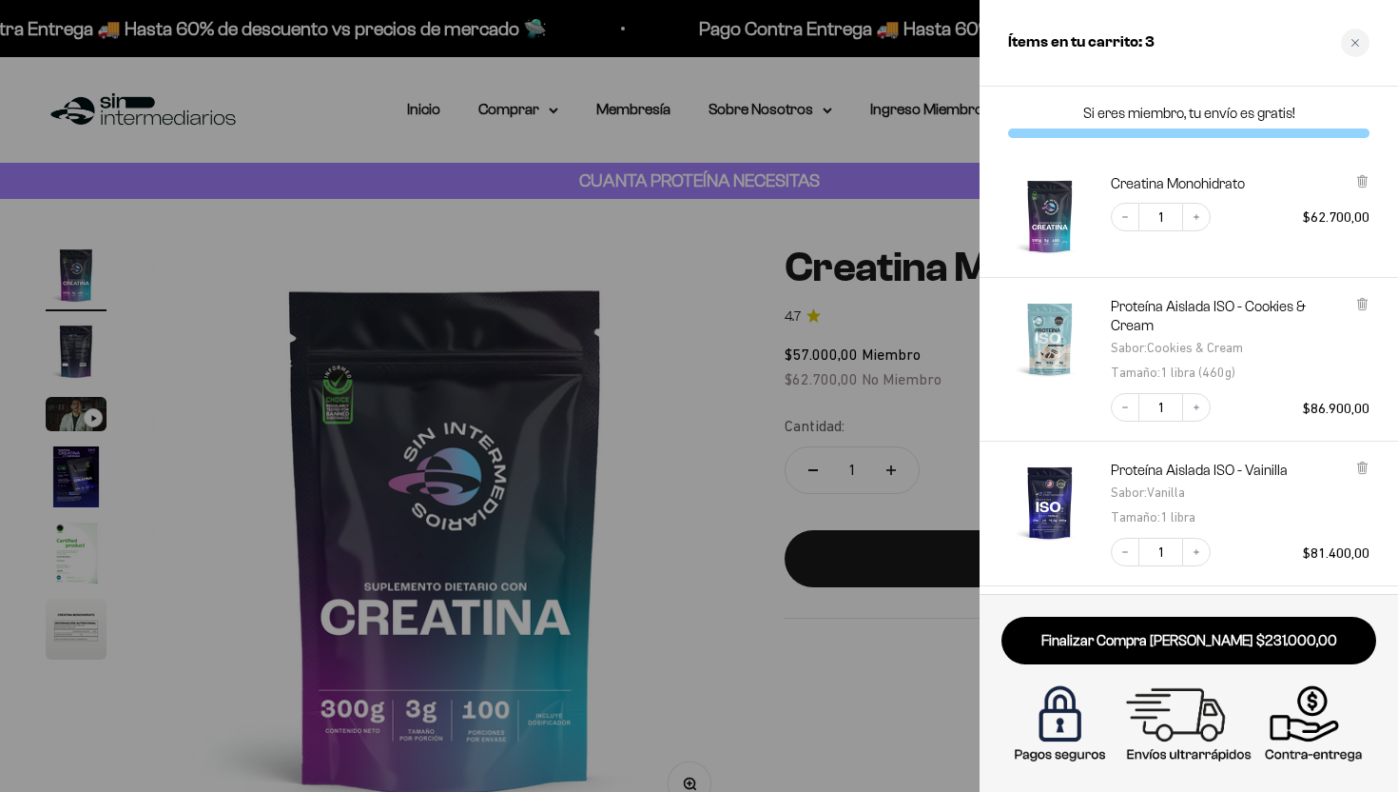
click at [846, 540] on div at bounding box center [699, 396] width 1398 height 792
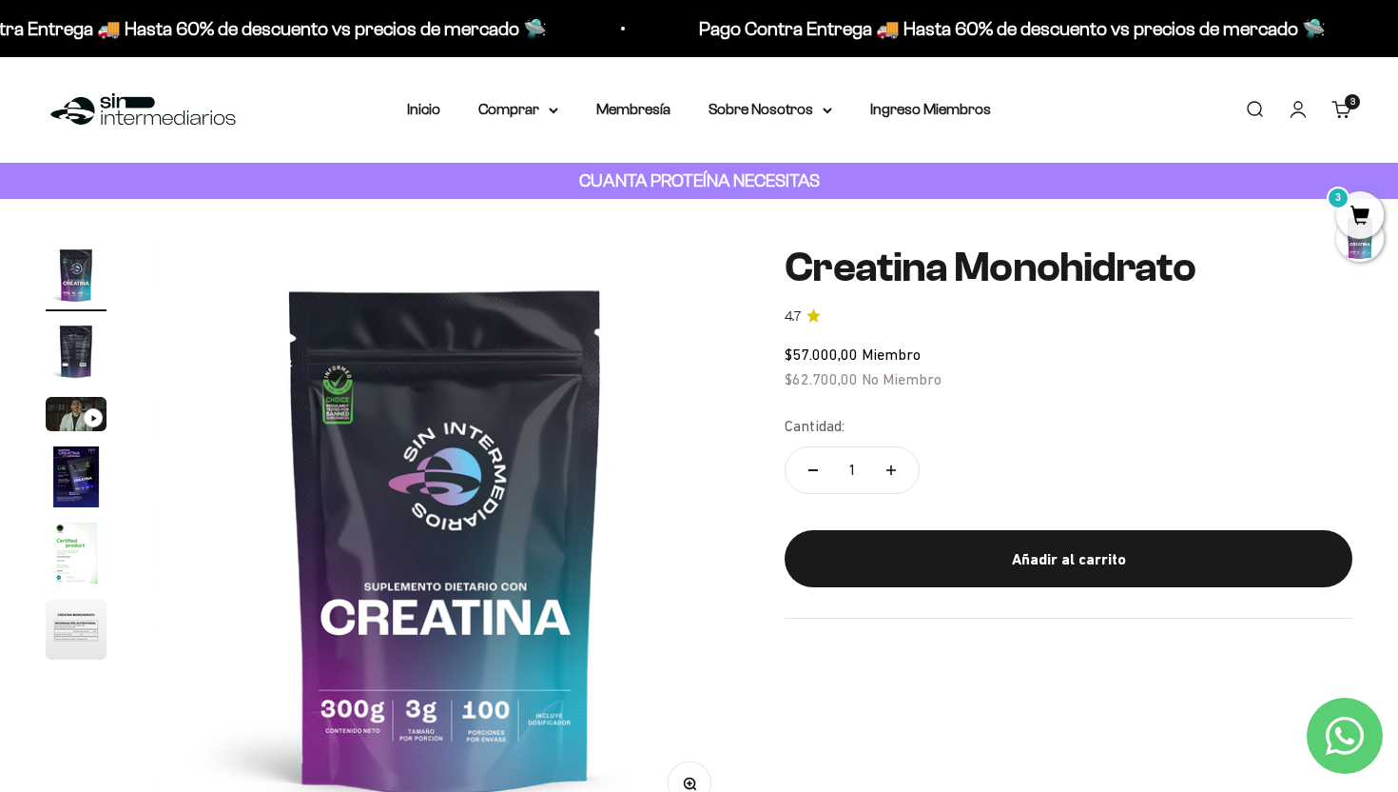
click at [1300, 117] on link "Iniciar sesión" at bounding box center [1298, 109] width 21 height 21
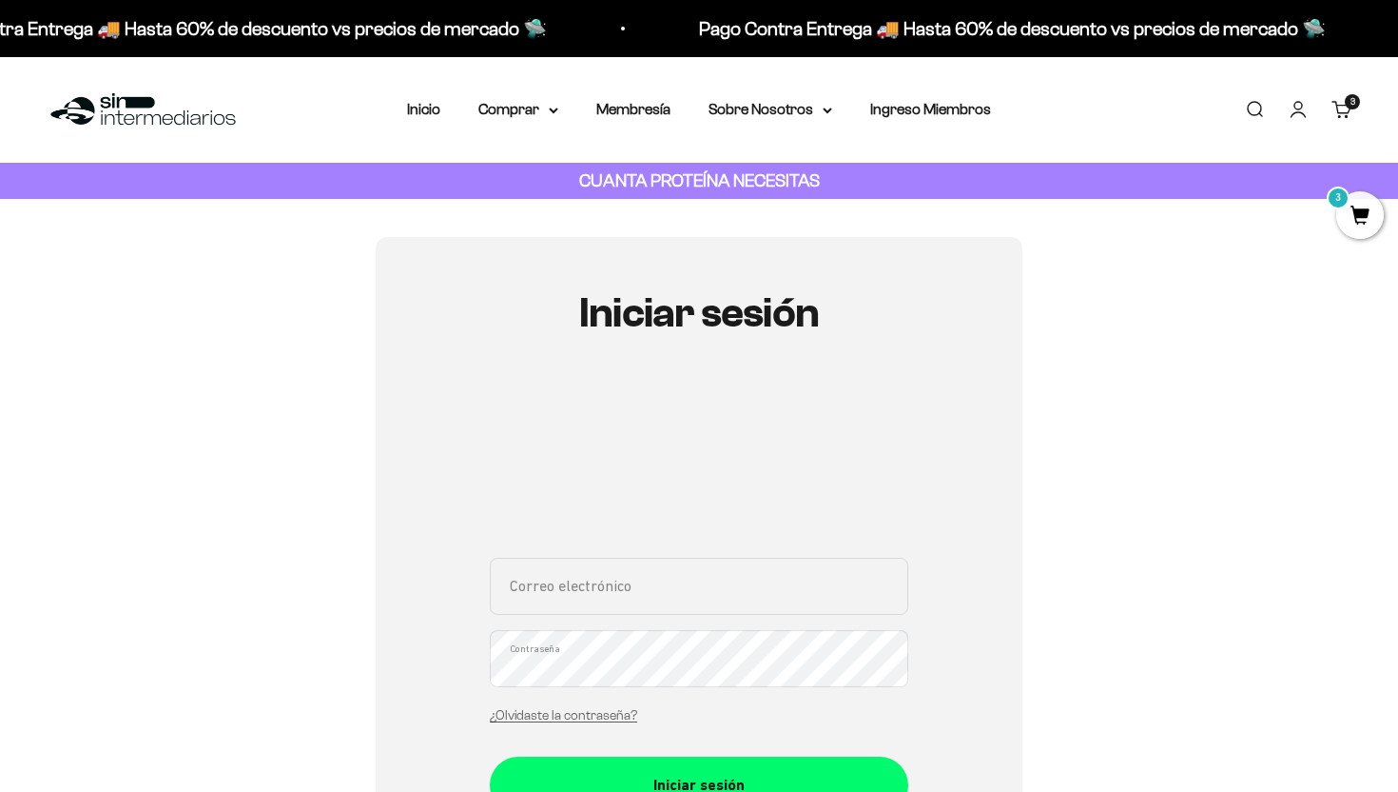
click at [690, 590] on input "Correo electrónico" at bounding box center [699, 585] width 419 height 57
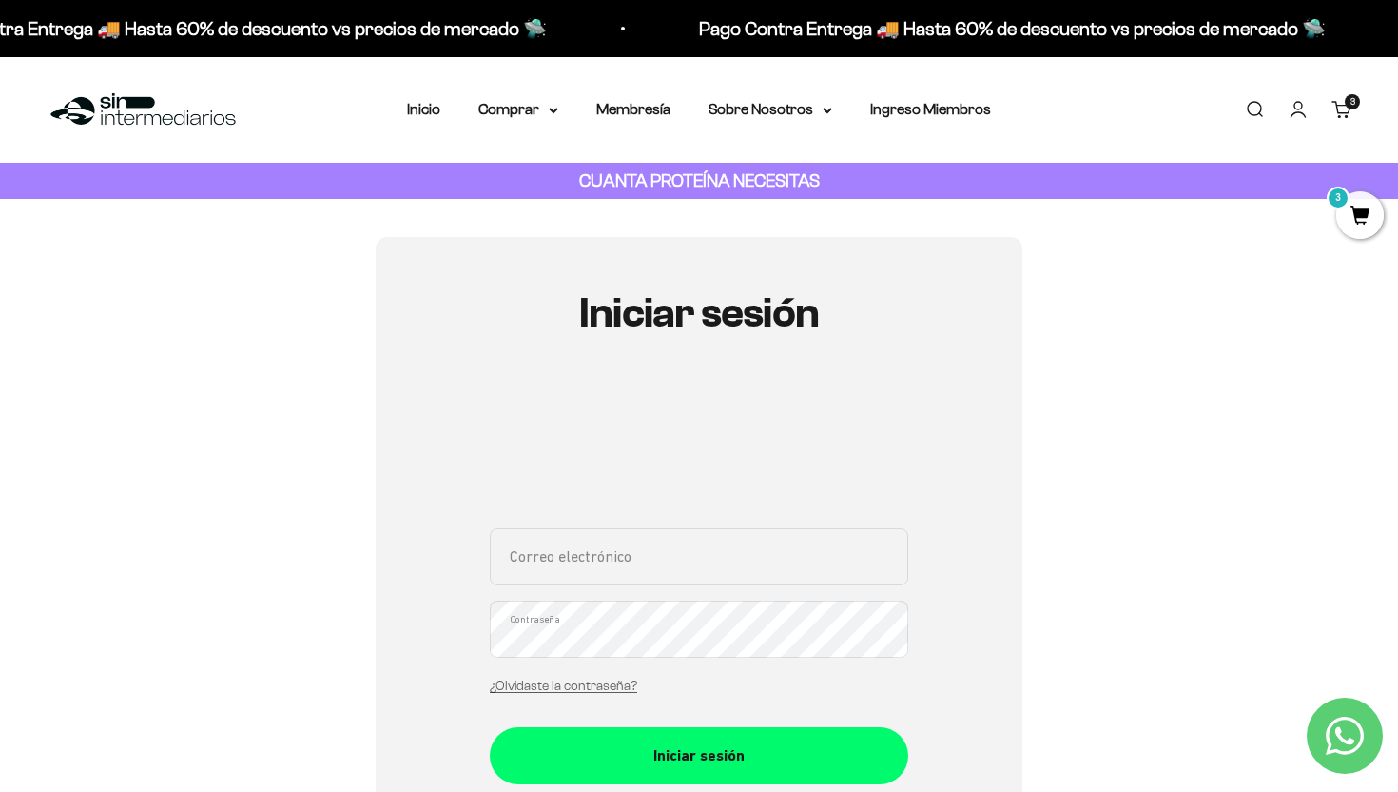
click at [649, 561] on input "Correo electrónico" at bounding box center [699, 556] width 419 height 57
click at [616, 553] on input "Correo electrónico" at bounding box center [699, 556] width 419 height 57
click at [1302, 120] on link "Iniciar sesión" at bounding box center [1298, 109] width 21 height 21
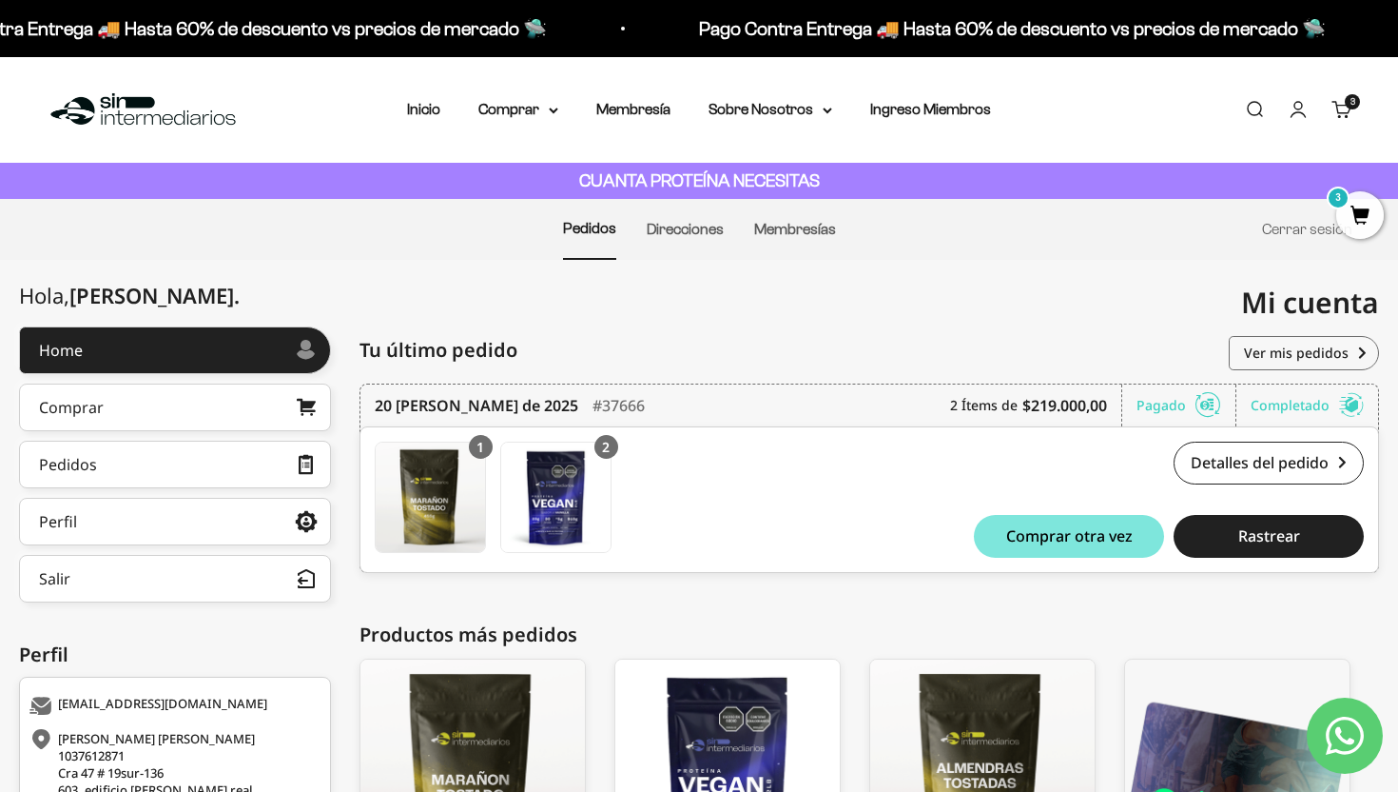
scroll to position [243, 0]
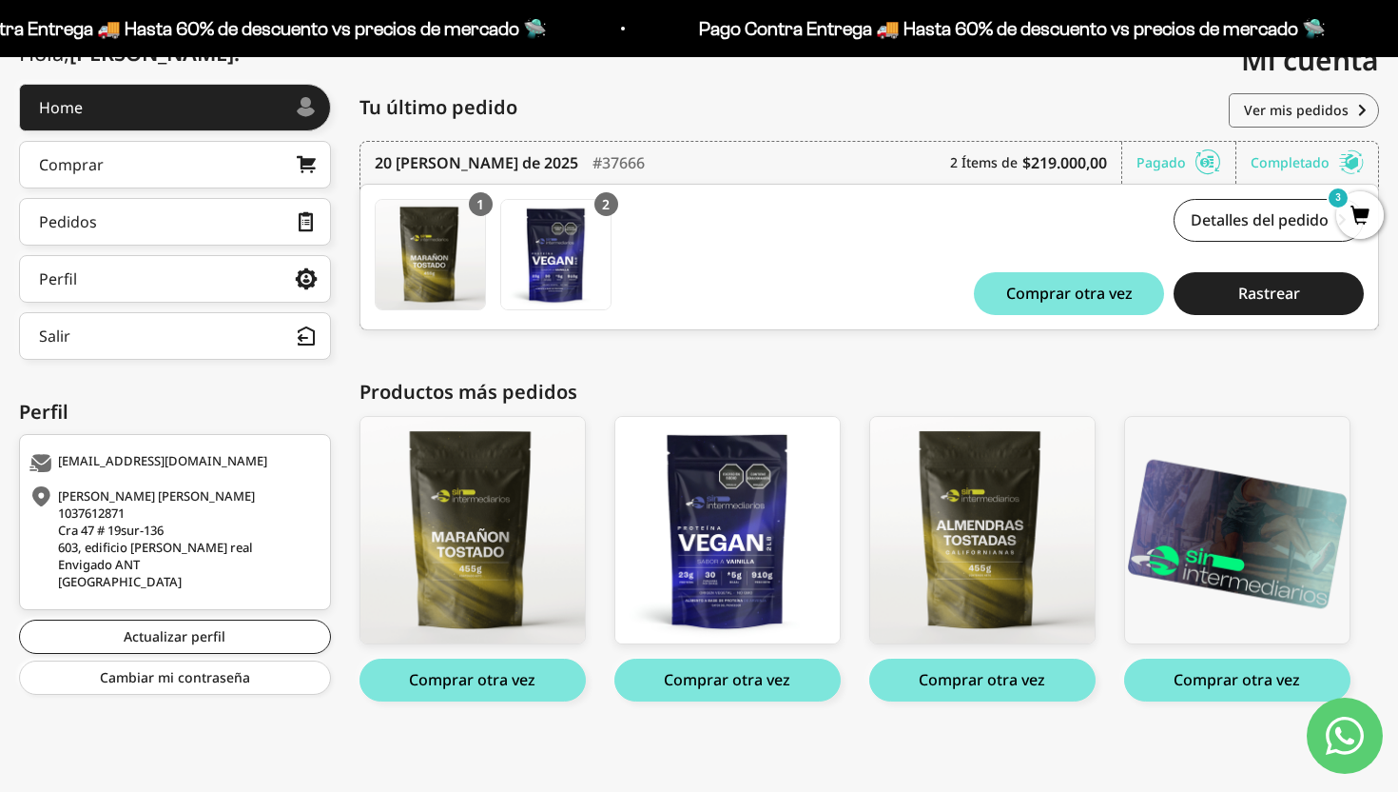
click at [195, 131] on div "Home Comprar Pedidos Perfil Información personal Direcciones guardadas Cambiar …" at bounding box center [175, 222] width 312 height 276
click at [99, 165] on div "Comprar" at bounding box center [71, 164] width 65 height 15
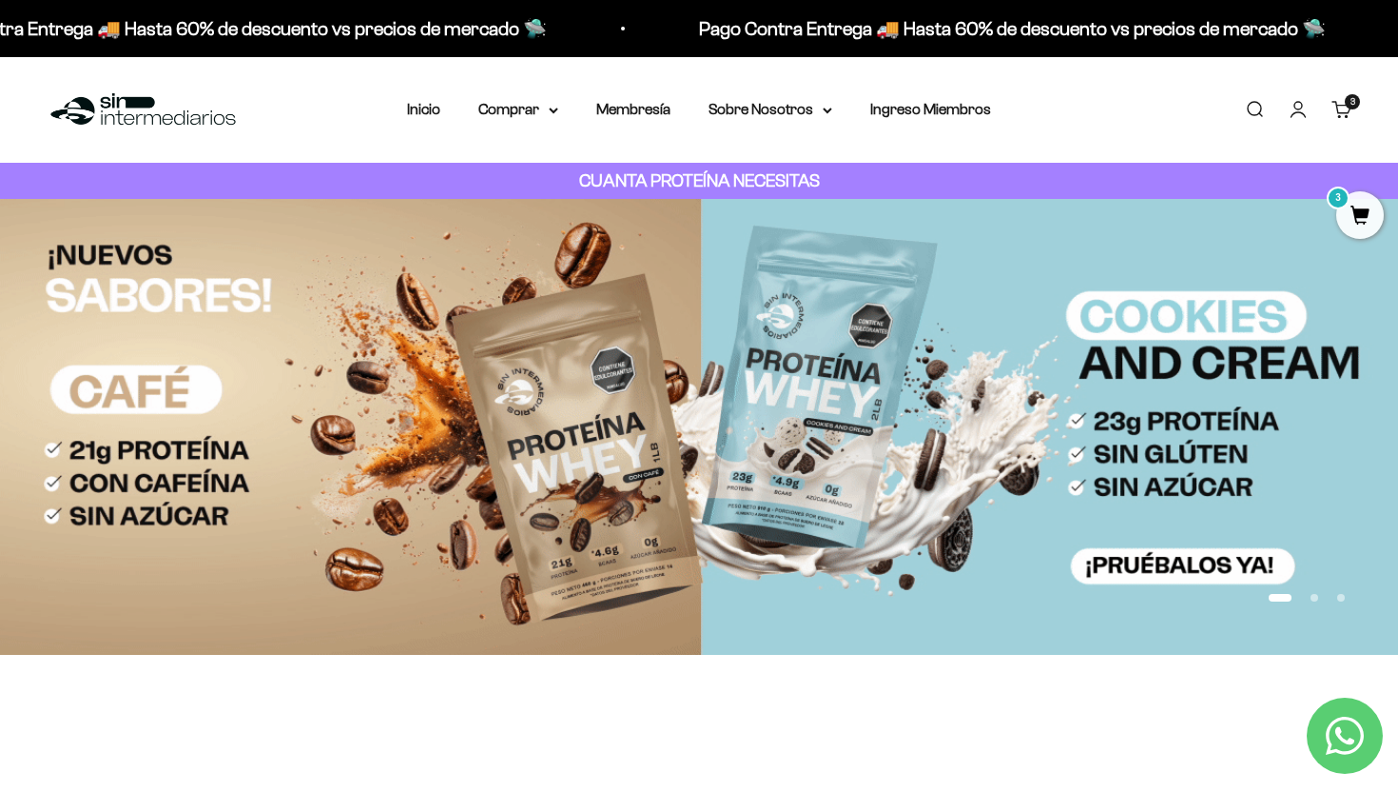
click at [1356, 216] on span "3" at bounding box center [1361, 215] width 48 height 48
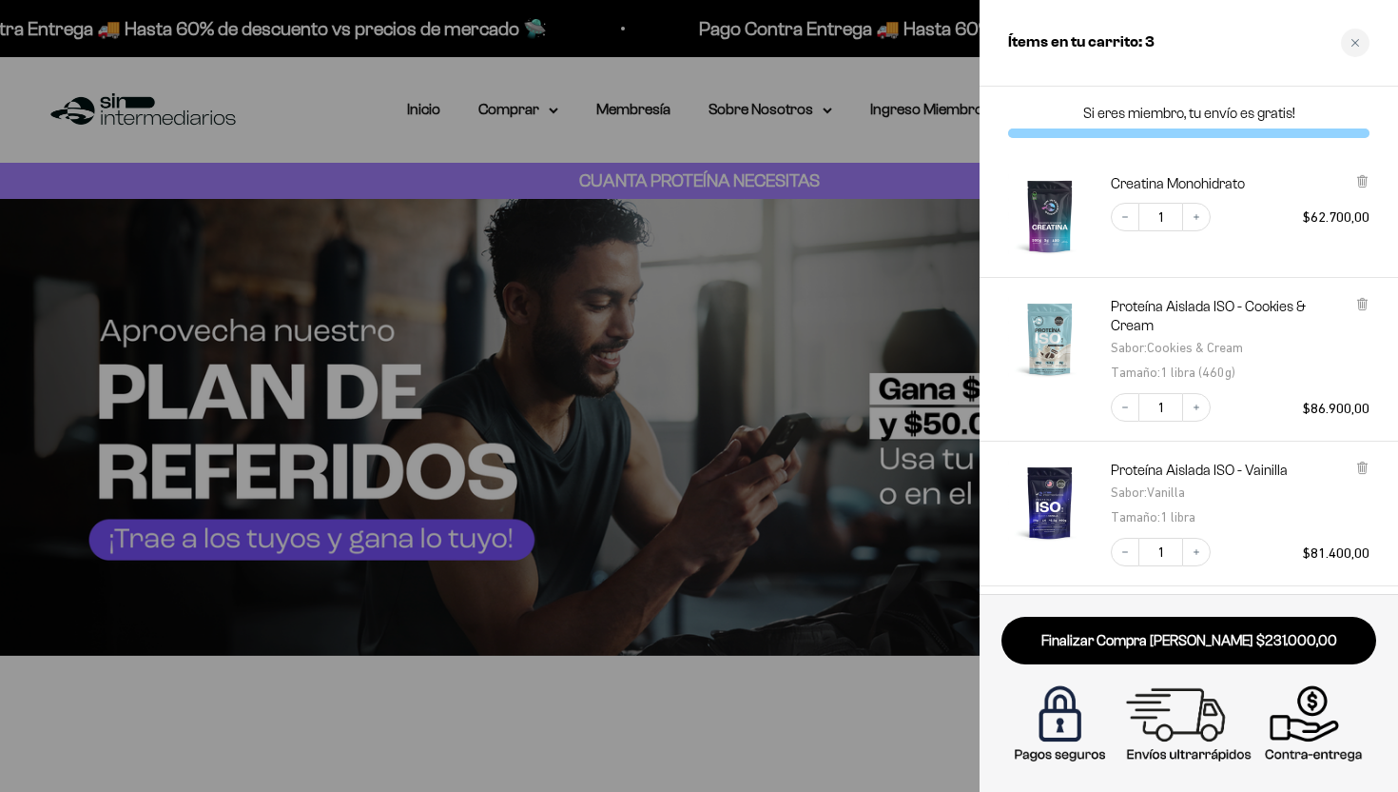
click at [1091, 44] on h2 "Ítems en tu carrito: 3" at bounding box center [1081, 42] width 147 height 25
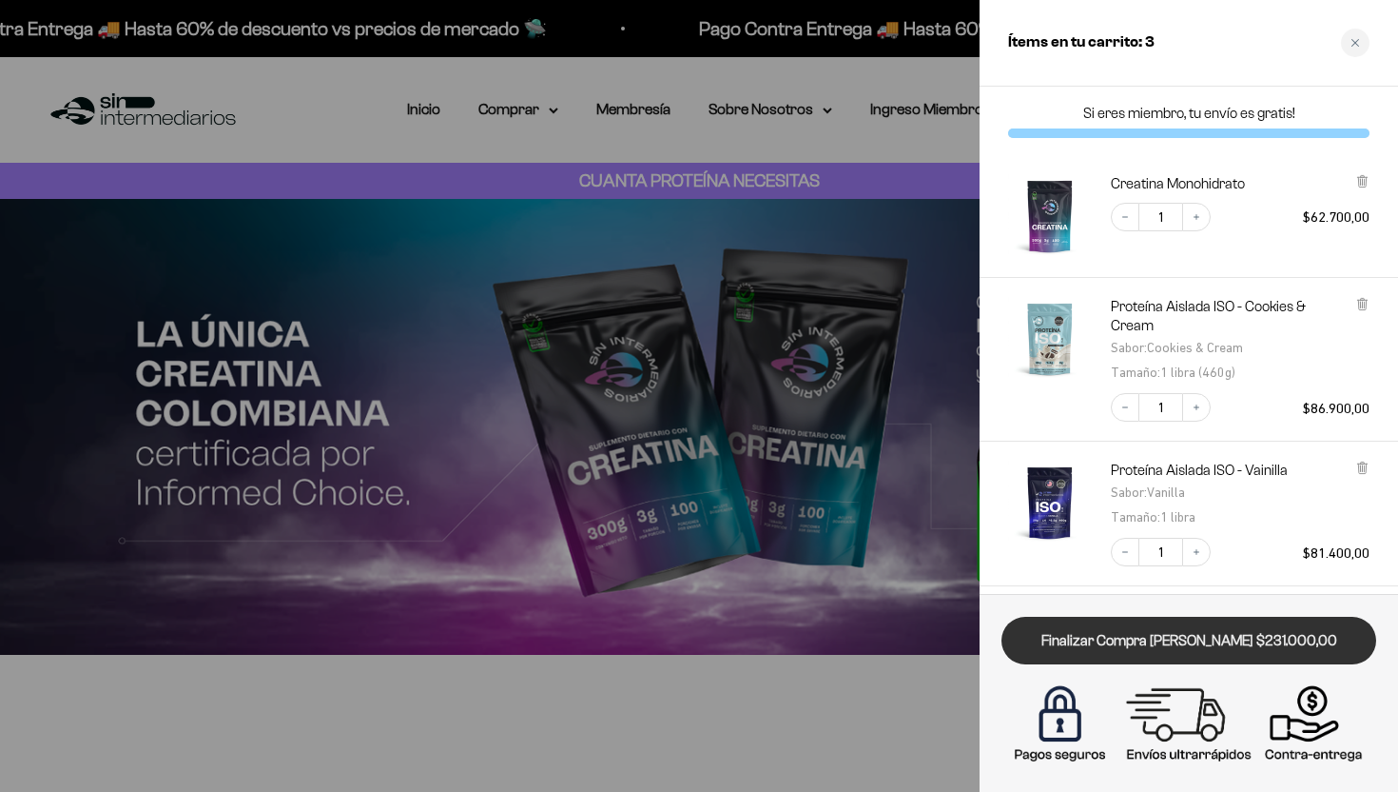
click at [1197, 637] on link "Finalizar Compra Segura $231.000,00" at bounding box center [1189, 640] width 375 height 49
